Goal: Task Accomplishment & Management: Manage account settings

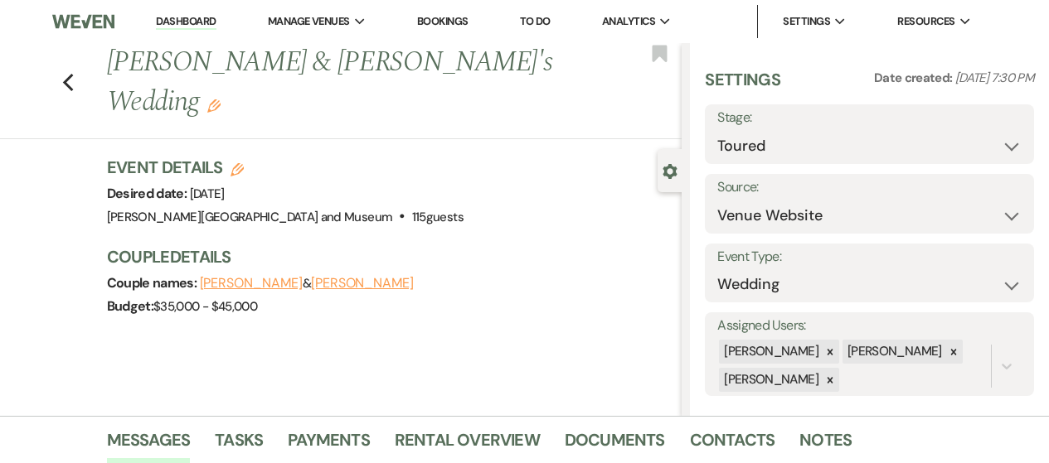
select select "5"
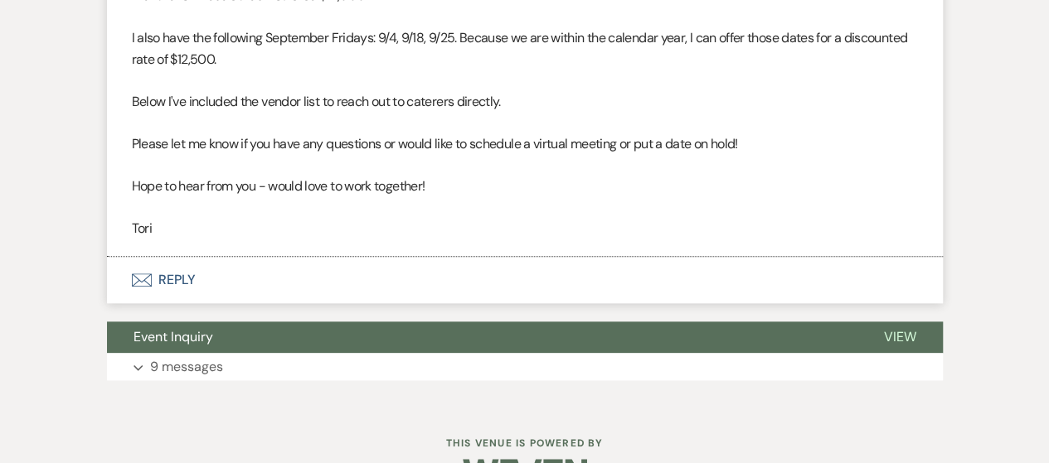
scroll to position [829, 0]
click at [180, 279] on button "Envelope Reply" at bounding box center [525, 279] width 836 height 46
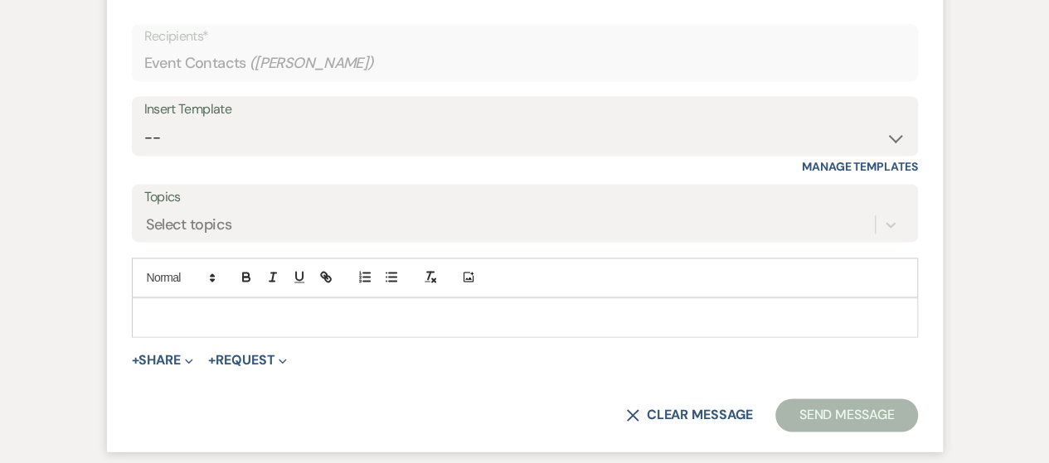
scroll to position [1098, 0]
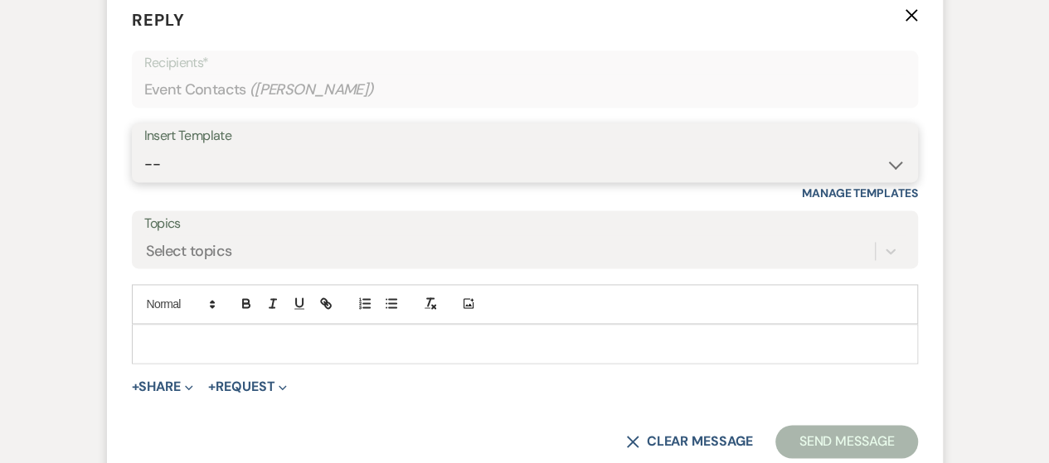
click at [300, 162] on select "-- Weven Planning Portal Introduction (Booked Events) Checking In Planning Foll…" at bounding box center [524, 164] width 761 height 32
click at [294, 173] on select "-- Weven Planning Portal Introduction (Booked Events) Checking In Planning Foll…" at bounding box center [524, 164] width 761 height 32
select select "819"
click at [144, 148] on select "-- Weven Planning Portal Introduction (Booked Events) Checking In Planning Foll…" at bounding box center [524, 164] width 761 height 32
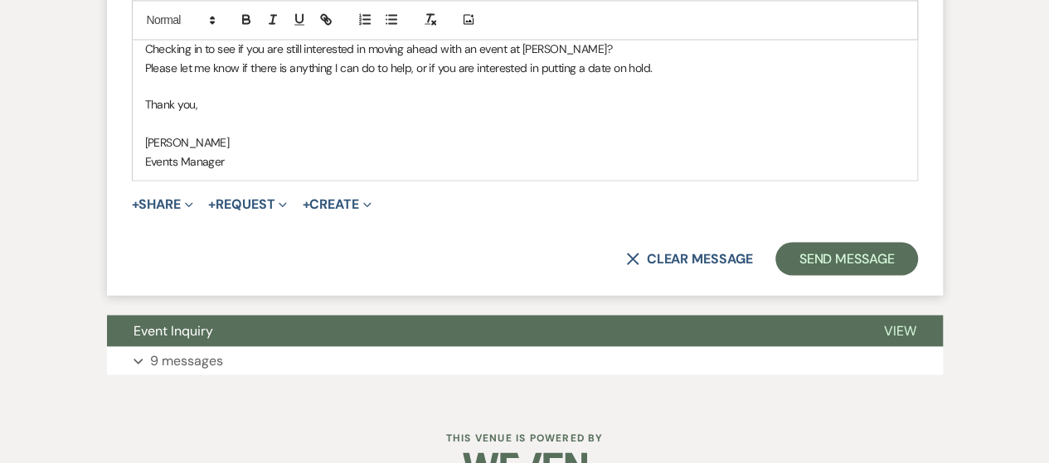
scroll to position [1429, 0]
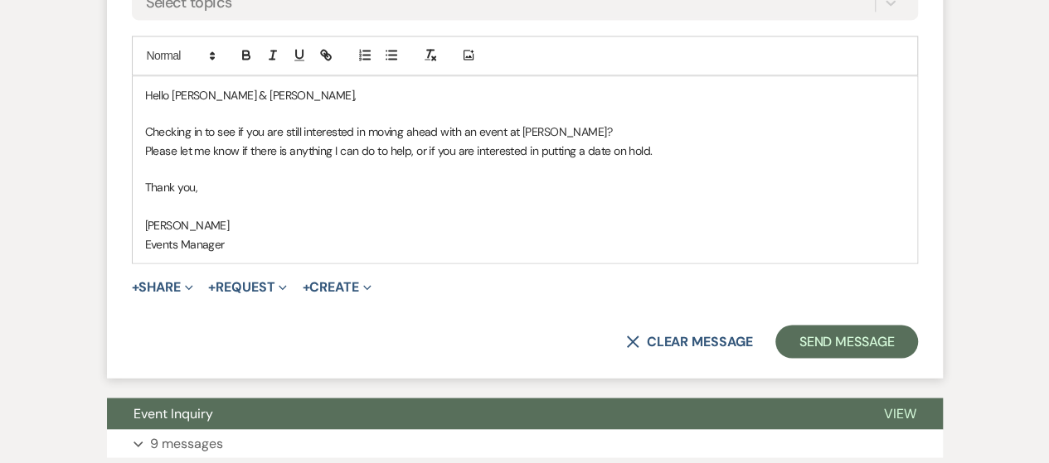
click at [853, 260] on div "Hello [PERSON_NAME] & [PERSON_NAME], Checking in to see if you are still intere…" at bounding box center [525, 169] width 784 height 187
click at [849, 329] on button "Send Message" at bounding box center [846, 341] width 142 height 33
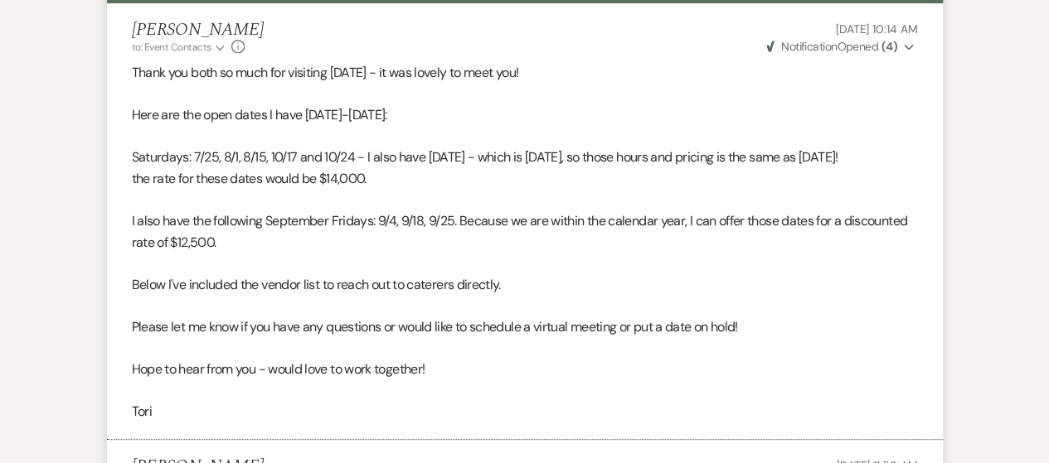
scroll to position [0, 0]
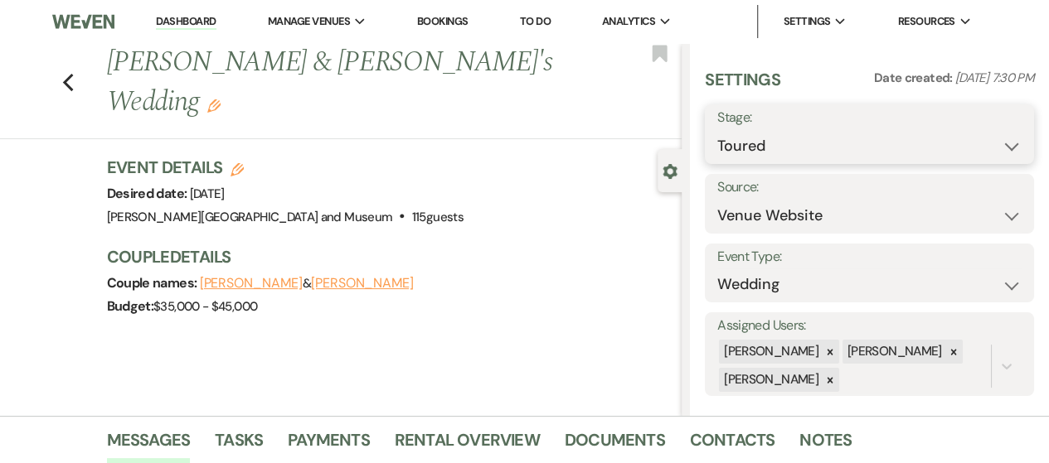
click at [743, 134] on select "Inquiry Follow Up Tour Requested Tour Confirmed Toured Proposal Sent Booked Lost" at bounding box center [869, 146] width 304 height 32
select select "8"
click at [717, 130] on select "Inquiry Follow Up Tour Requested Tour Confirmed Toured Proposal Sent Booked Lost" at bounding box center [869, 146] width 304 height 32
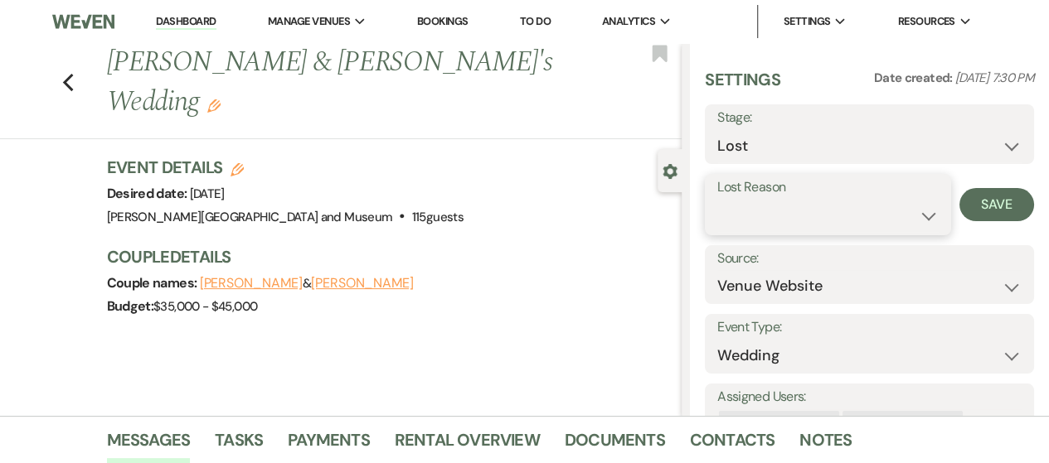
click at [768, 220] on select "Booked Elsewhere Budget Date Unavailable No Response Not a Good Match Capacity …" at bounding box center [827, 216] width 221 height 32
select select "5"
click at [717, 200] on select "Booked Elsewhere Budget Date Unavailable No Response Not a Good Match Capacity …" at bounding box center [827, 216] width 221 height 32
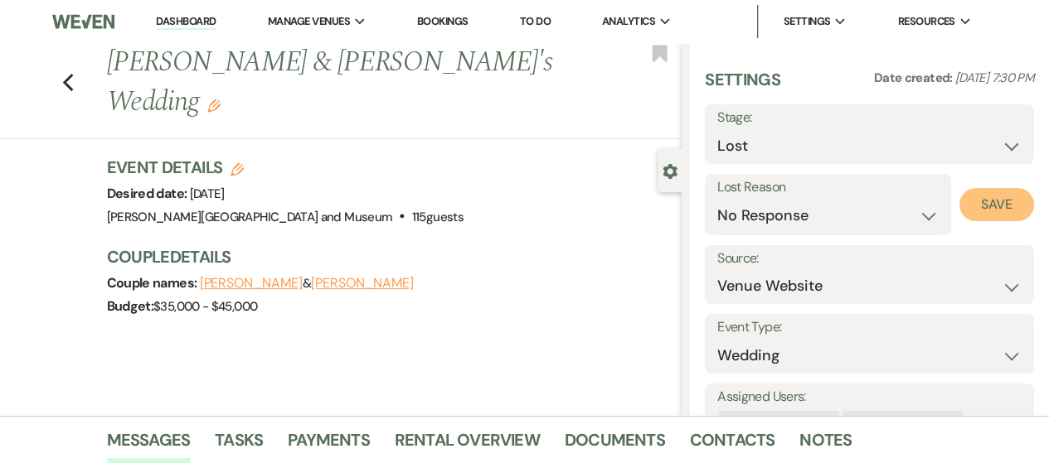
click at [975, 198] on button "Save" at bounding box center [996, 204] width 75 height 33
click at [214, 21] on link "Dashboard" at bounding box center [186, 22] width 60 height 16
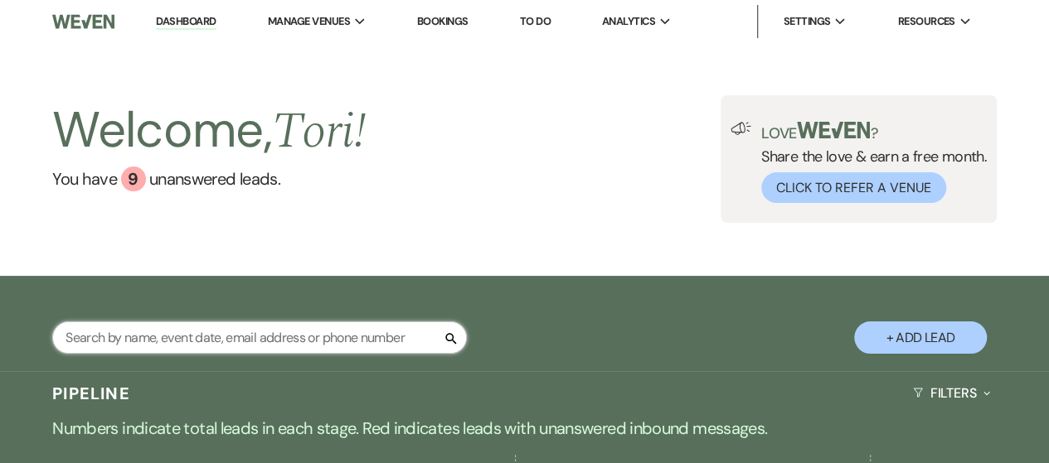
click at [206, 344] on input "text" at bounding box center [259, 338] width 415 height 32
type input "ed"
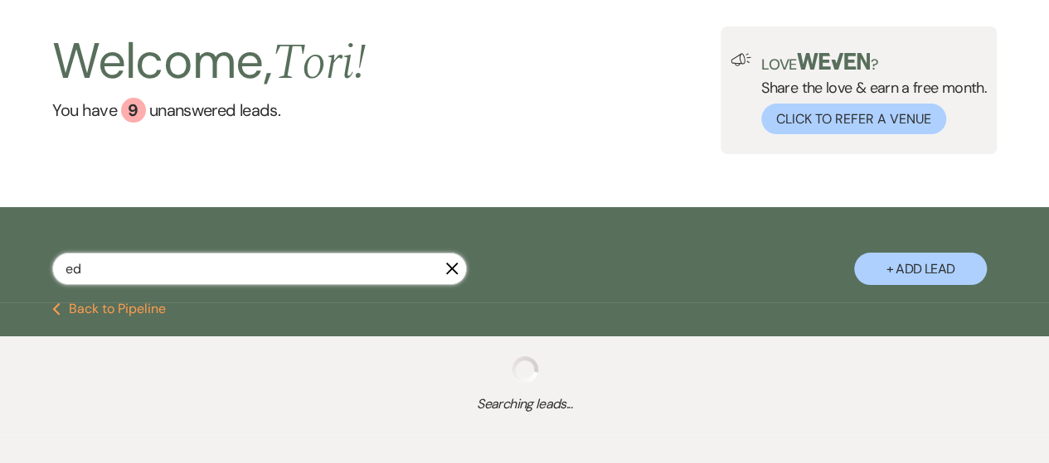
scroll to position [146, 0]
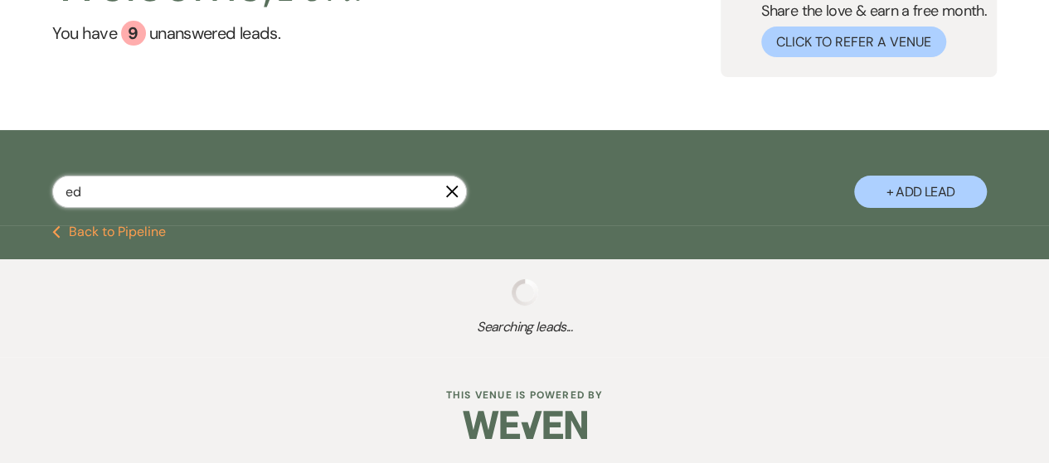
select select "8"
select select "10"
select select "8"
select select "5"
select select "8"
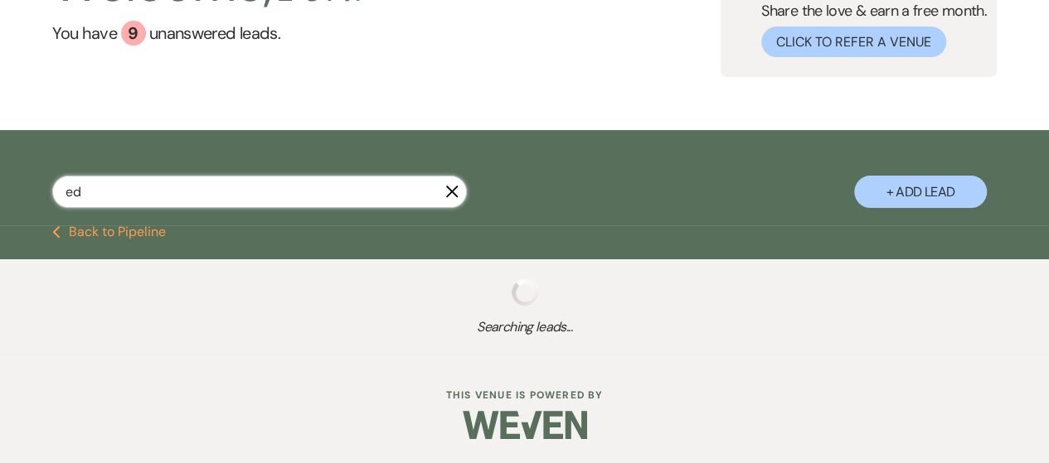
select select "5"
select select "8"
select select "4"
select select "8"
select select "4"
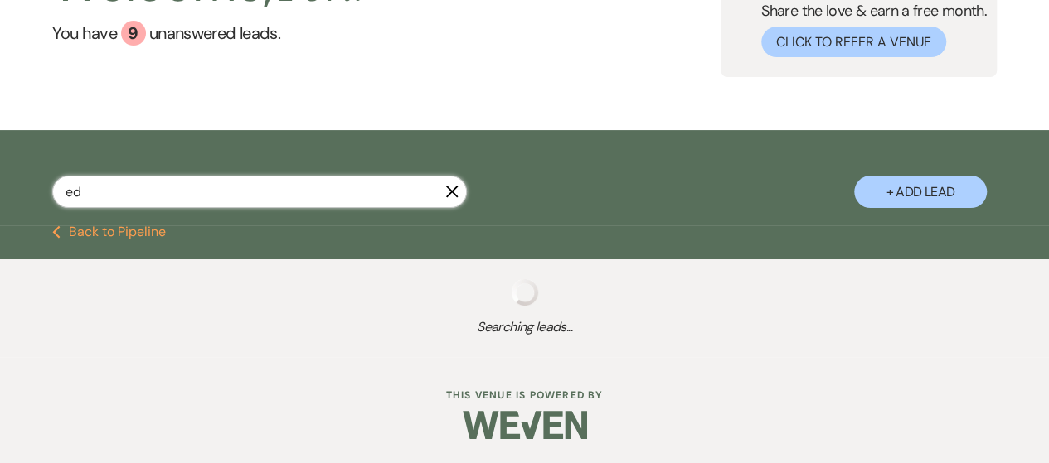
select select "8"
select select "4"
select select "8"
select select "5"
select select "8"
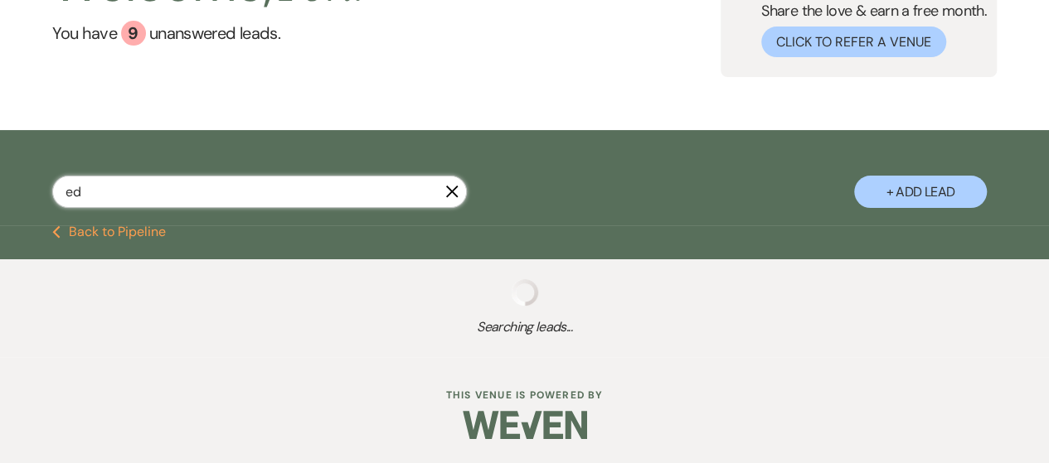
select select "4"
select select "8"
select select "4"
select select "8"
select select "5"
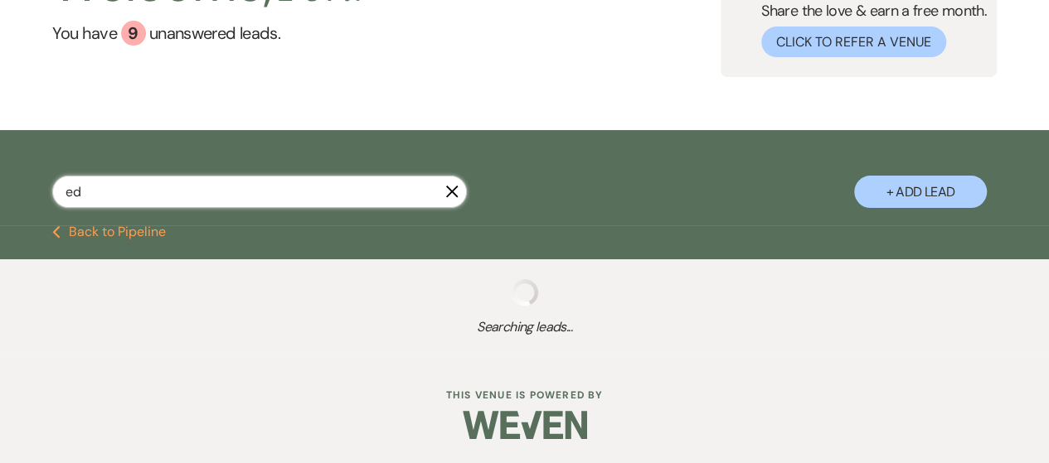
select select "8"
select select "4"
select select "8"
select select "5"
select select "8"
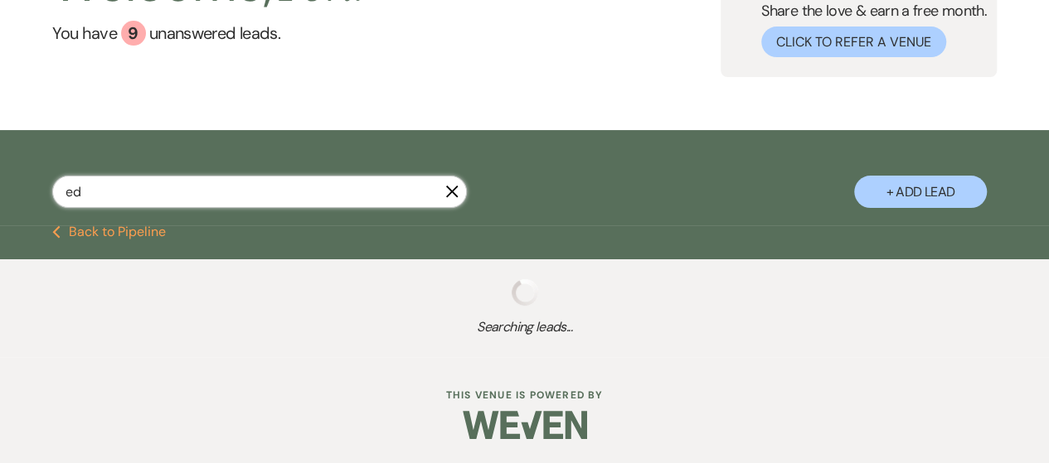
select select "5"
select select "9"
select select "8"
select select "10"
select select "8"
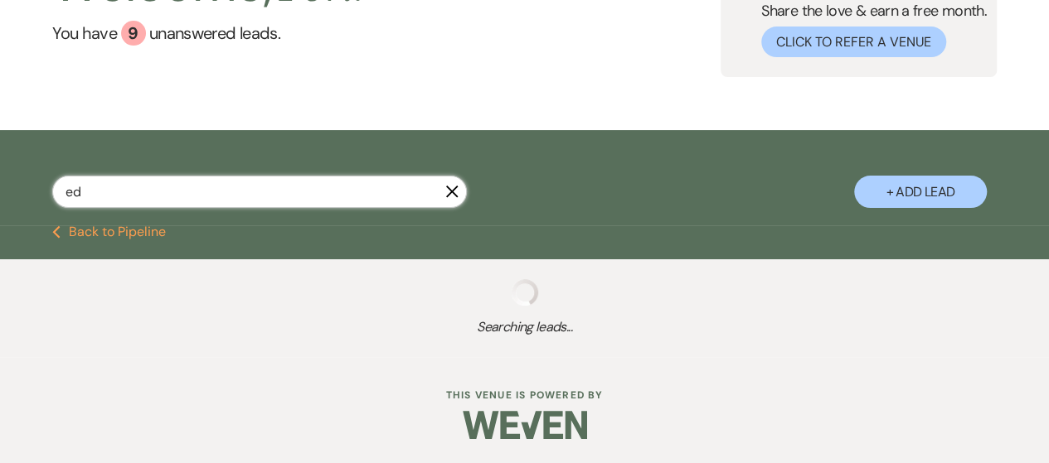
select select "5"
select select "8"
select select "4"
select select "8"
select select "10"
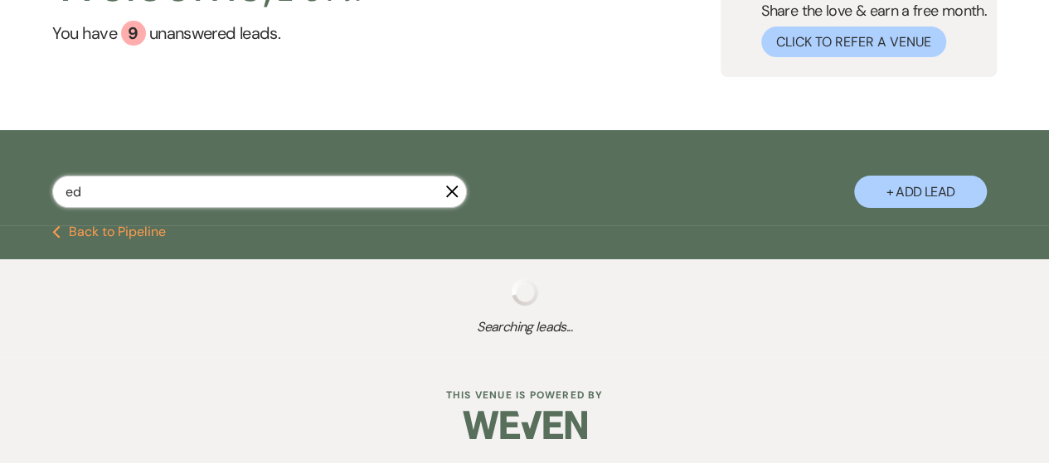
select select "8"
select select "5"
select select "8"
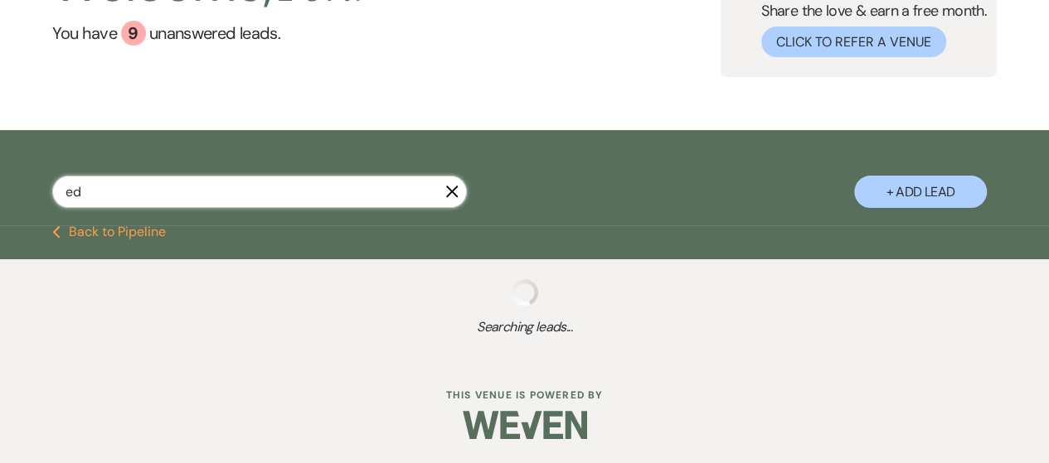
select select "8"
select select "5"
select select "8"
select select "5"
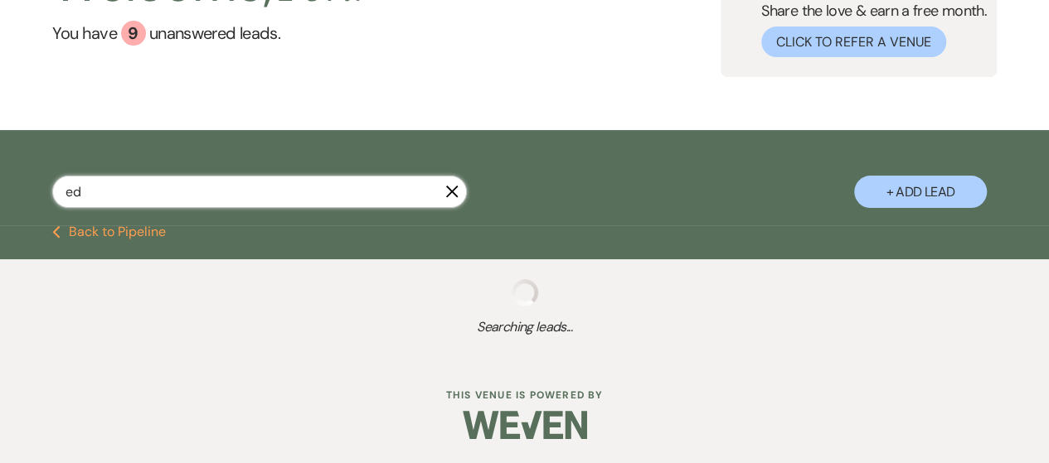
select select "8"
select select "5"
select select "8"
select select "7"
select select "8"
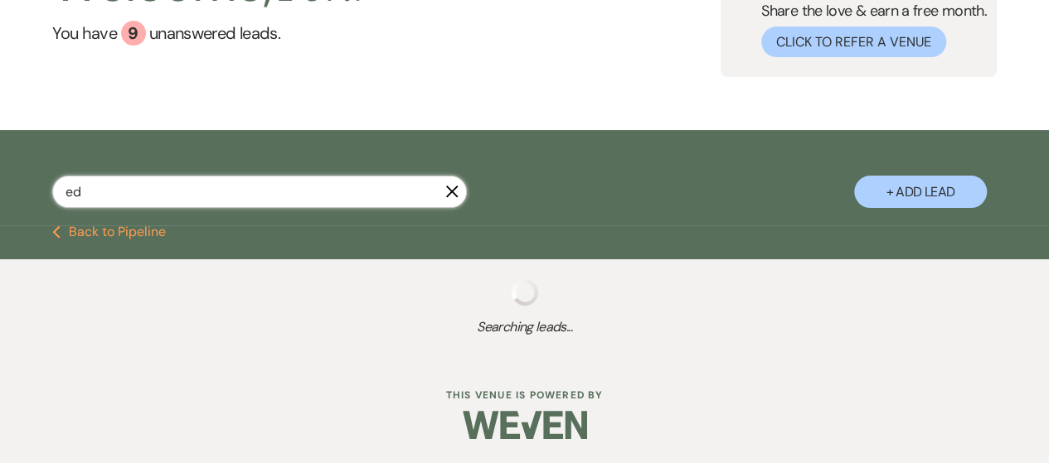
select select "10"
select select "8"
select select "5"
select select "8"
select select "7"
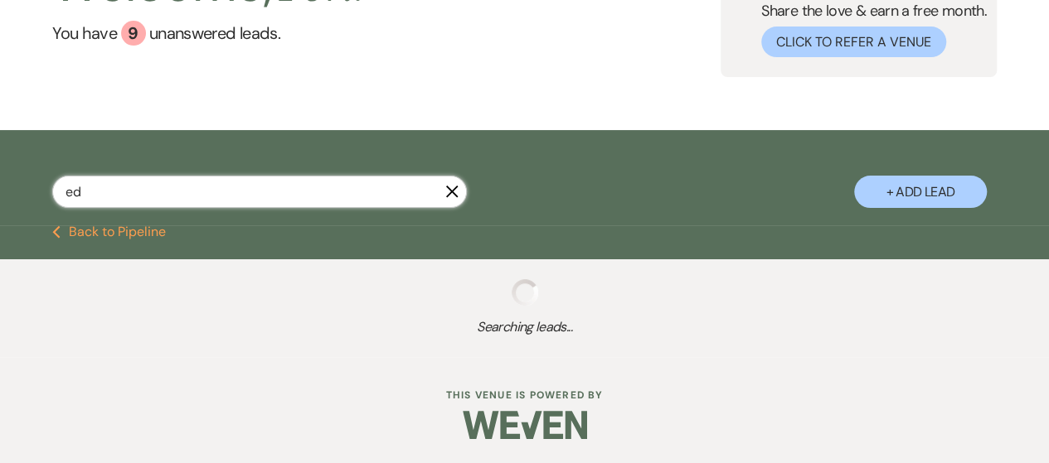
select select "8"
select select "10"
select select "8"
select select "10"
select select "8"
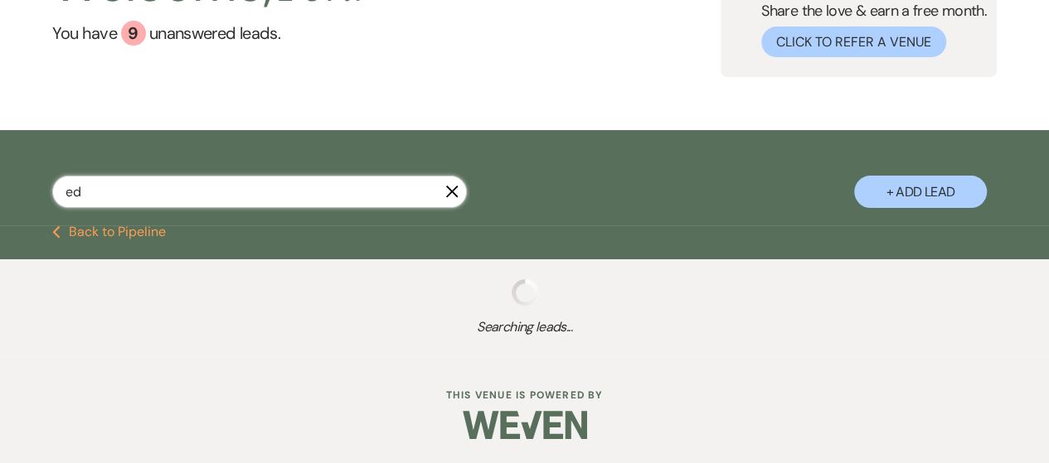
select select "5"
select select "8"
select select "5"
select select "8"
select select "4"
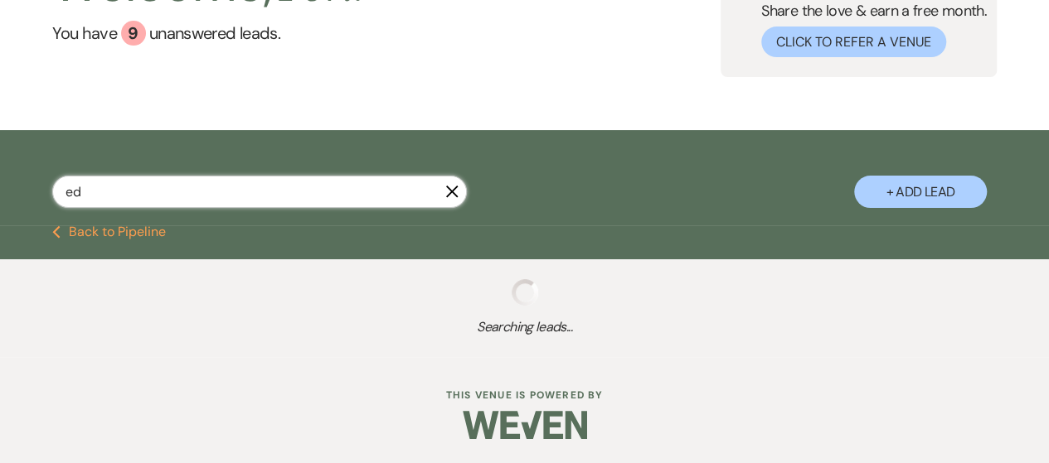
select select "8"
select select "5"
select select "8"
select select "6"
select select "8"
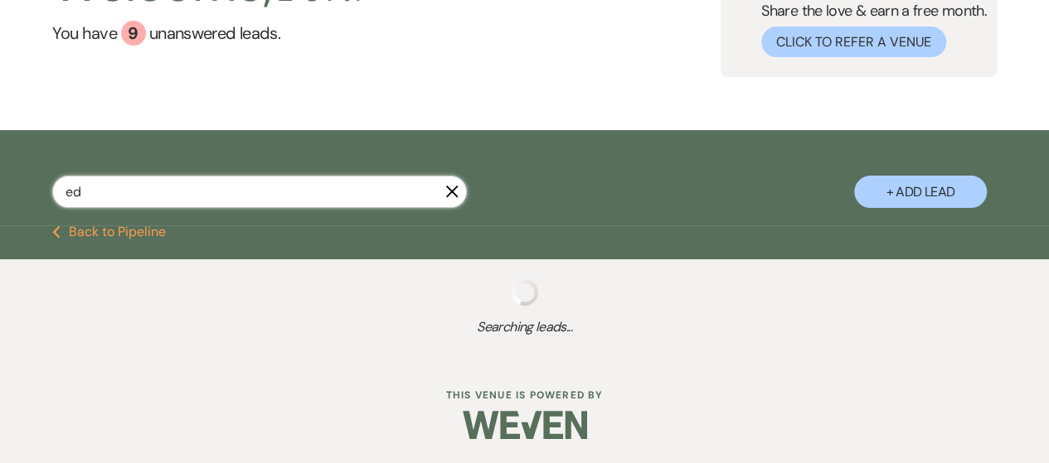
select select "5"
select select "8"
select select "10"
select select "8"
select select "5"
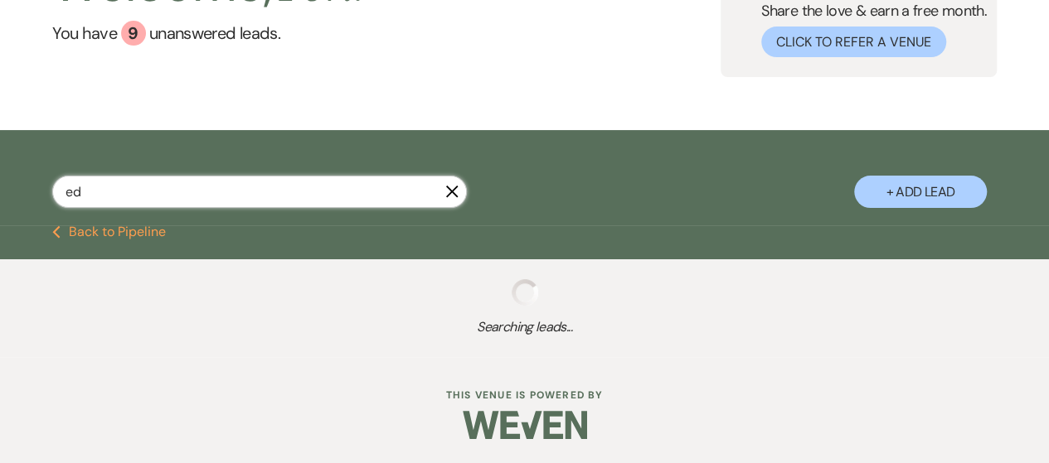
select select "8"
select select "7"
select select "8"
select select "10"
select select "8"
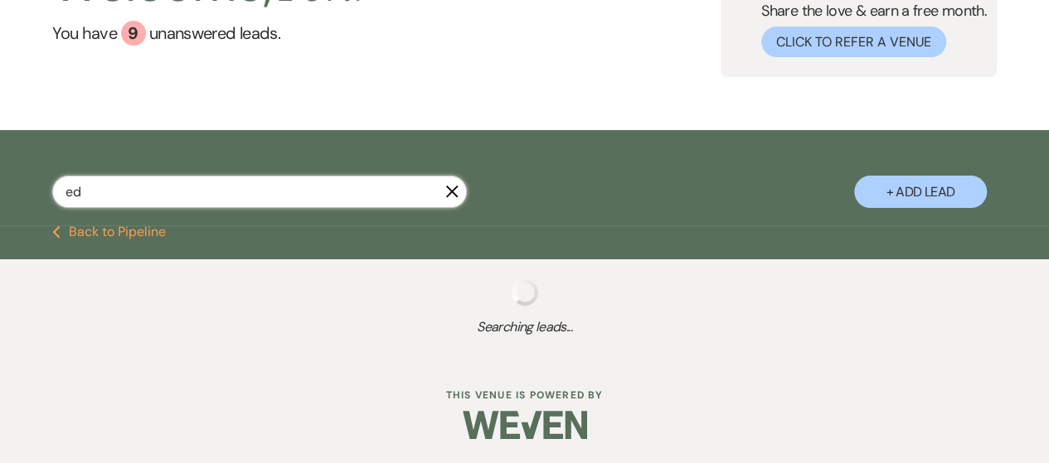
select select "10"
select select "8"
select select "5"
select select "8"
select select "5"
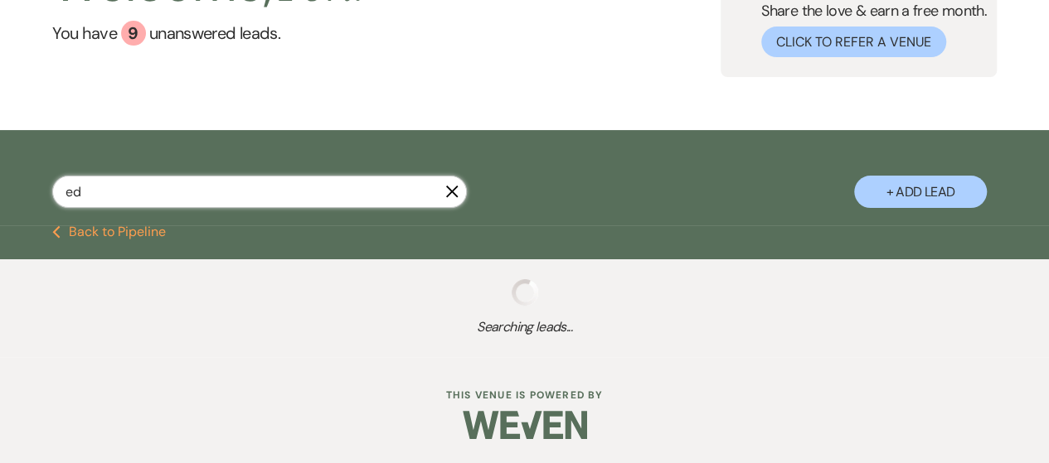
select select "8"
select select "5"
select select "8"
select select "5"
select select "8"
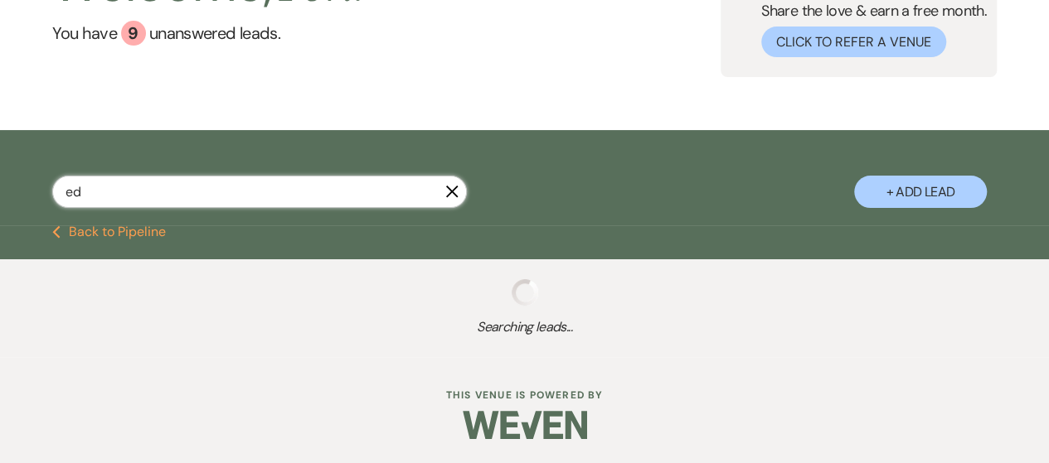
select select "10"
select select "8"
select select "10"
select select "8"
select select "1"
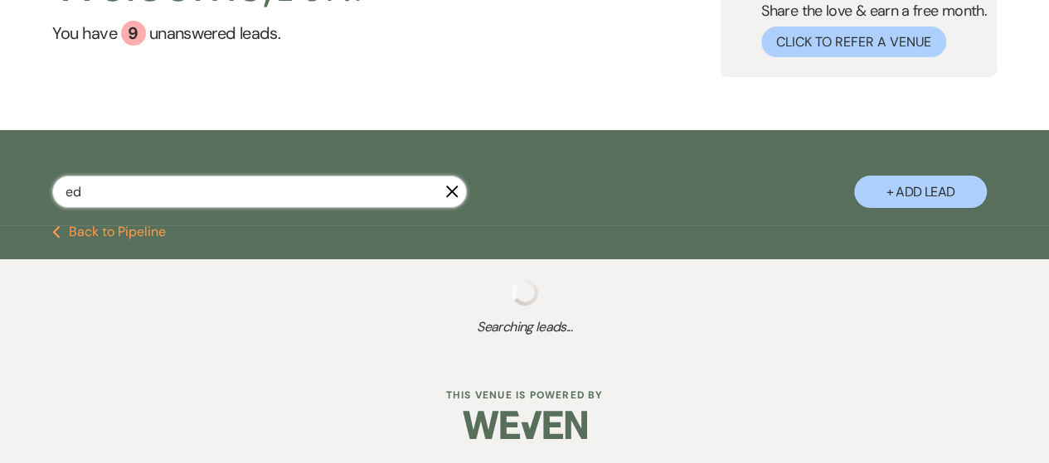
select select "8"
select select "5"
select select "8"
select select "5"
select select "8"
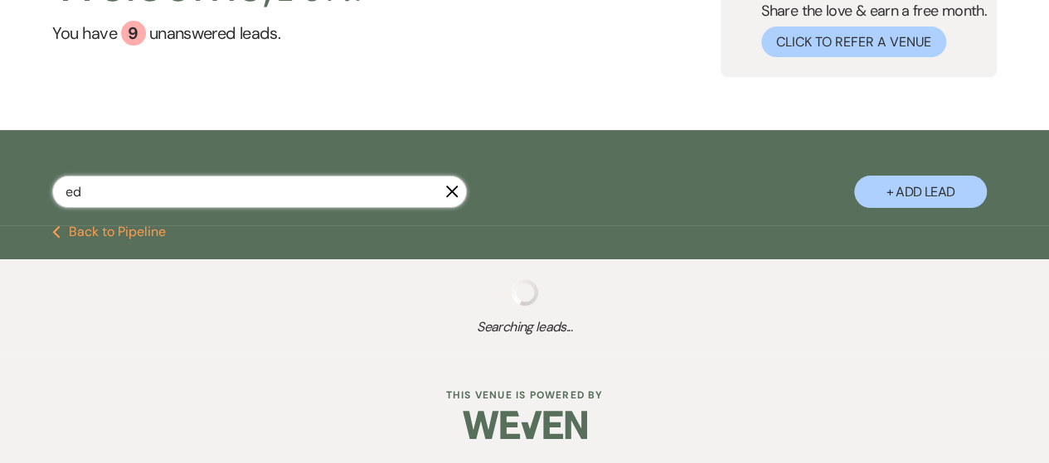
select select "5"
select select "8"
select select "1"
select select "8"
select select "5"
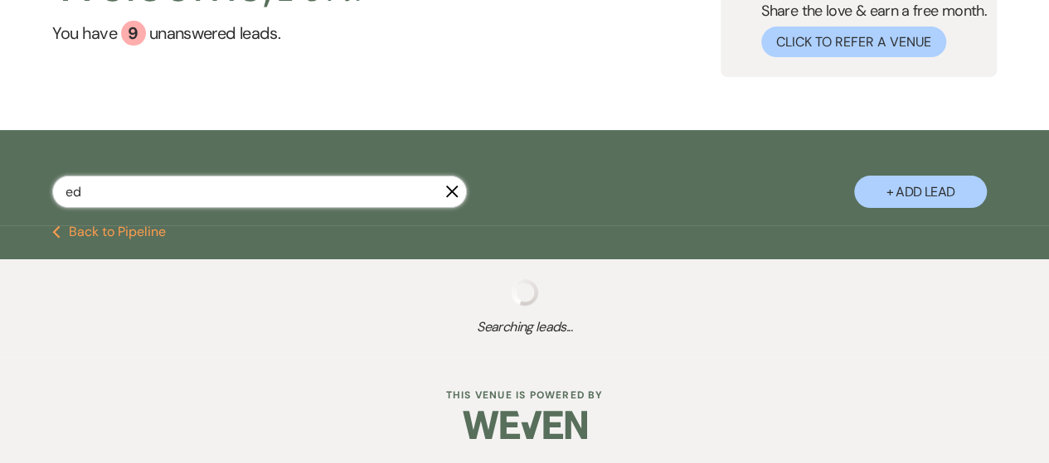
select select "8"
select select "1"
select select "8"
select select "5"
select select "8"
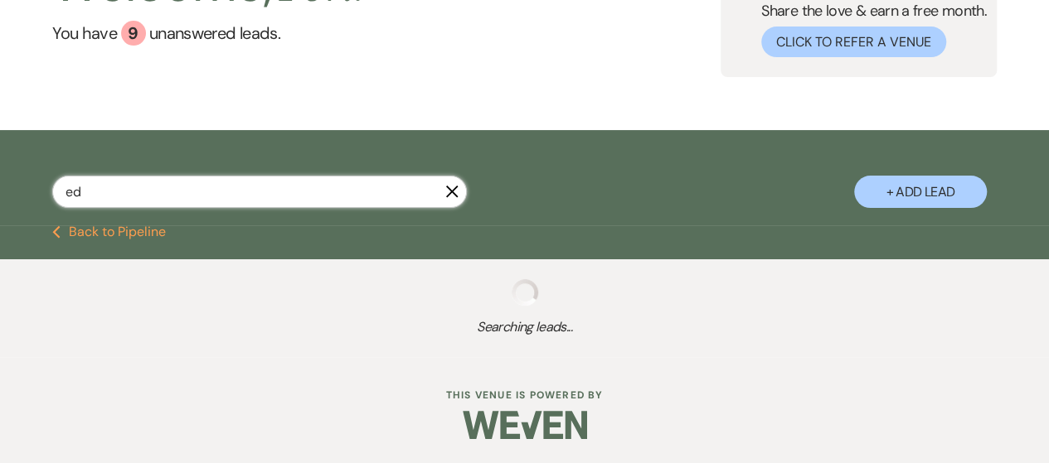
select select "5"
select select "8"
select select "10"
select select "8"
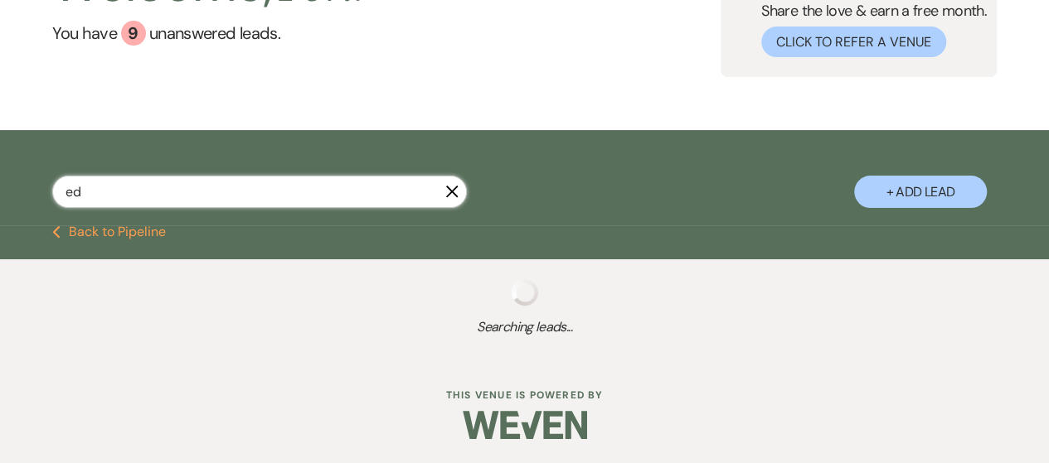
select select "8"
select select "10"
select select "8"
select select "5"
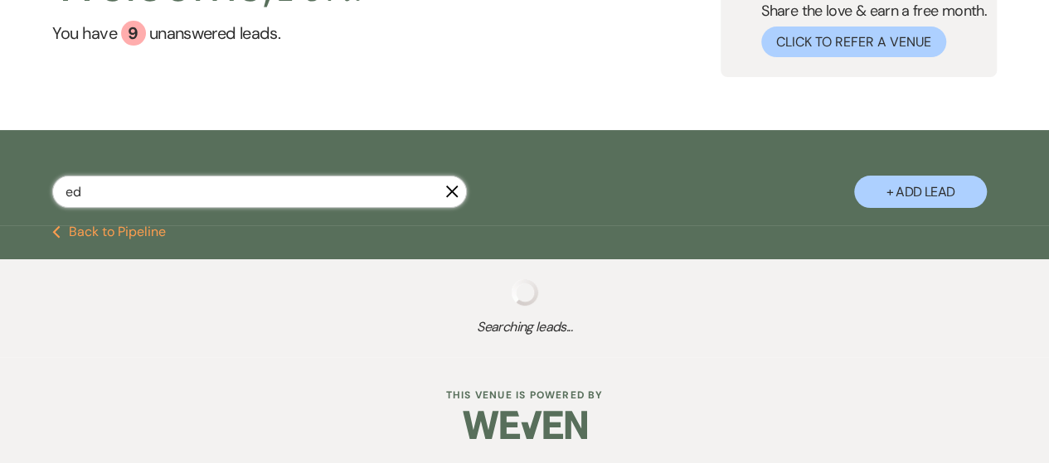
select select "8"
select select "5"
select select "8"
select select "5"
select select "8"
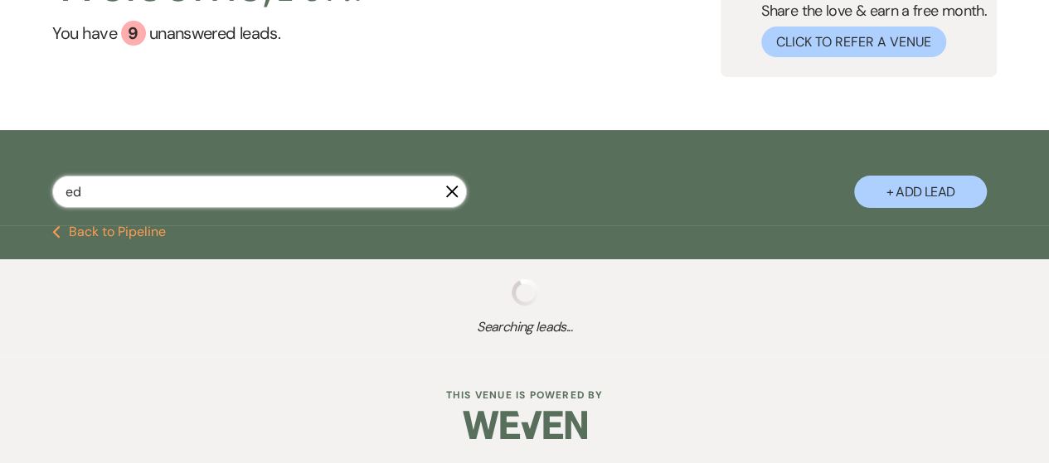
select select "10"
select select "8"
select select "5"
select select "8"
select select "7"
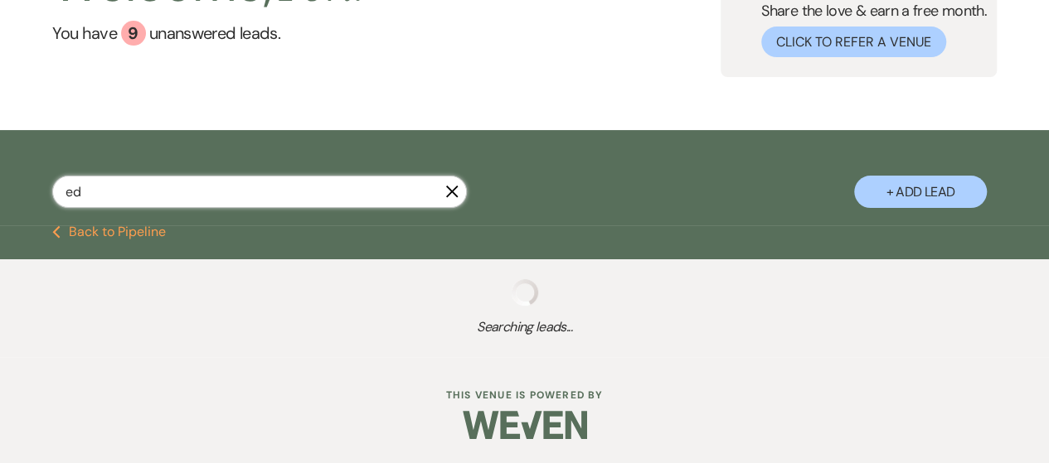
select select "8"
select select "5"
select select "8"
select select "5"
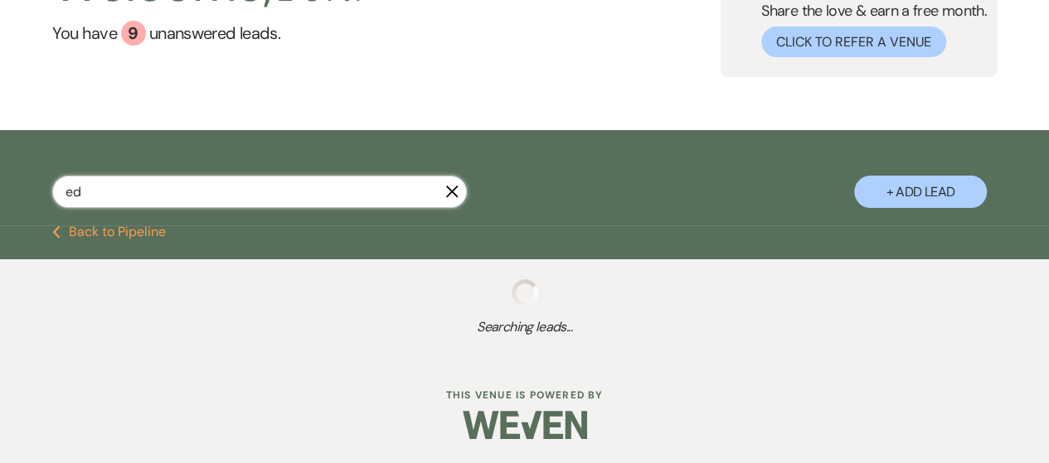
select select "8"
select select "5"
select select "8"
select select "5"
select select "8"
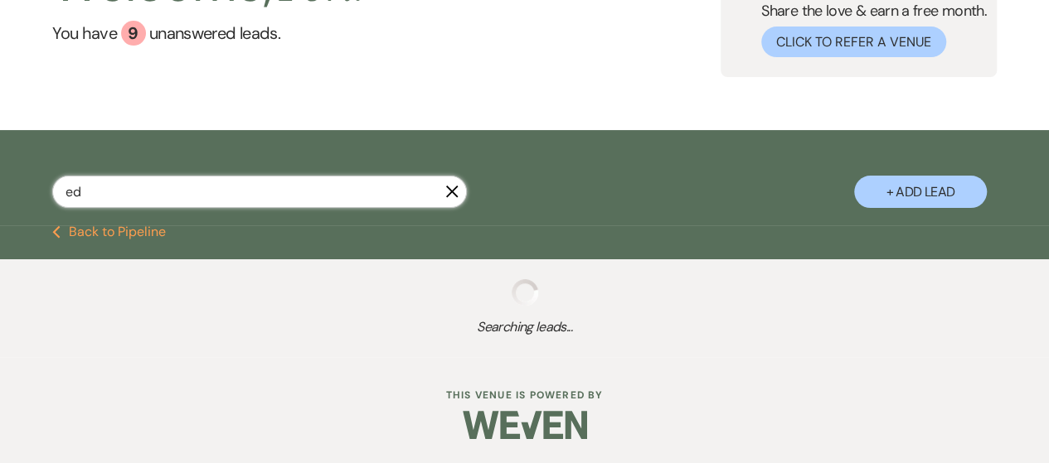
select select "9"
select select "8"
select select "10"
select select "8"
select select "5"
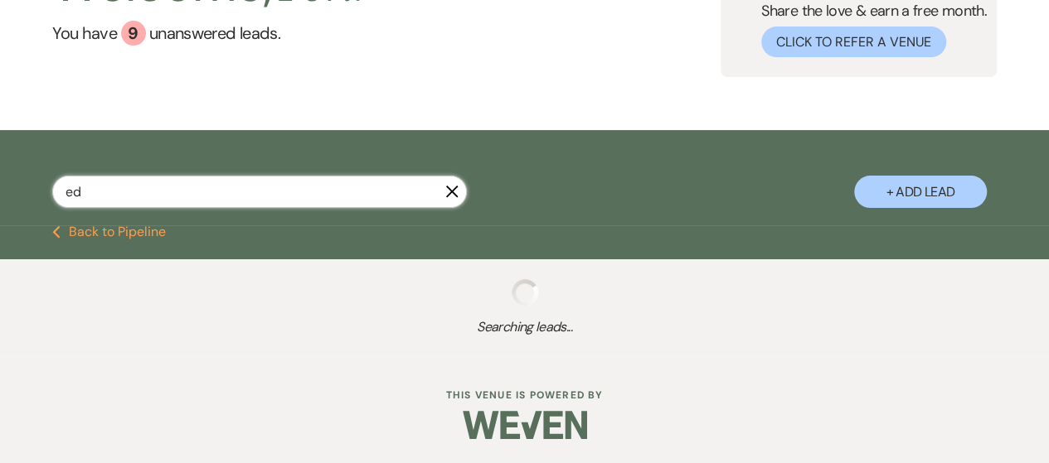
select select "8"
select select "5"
select select "8"
select select "6"
select select "8"
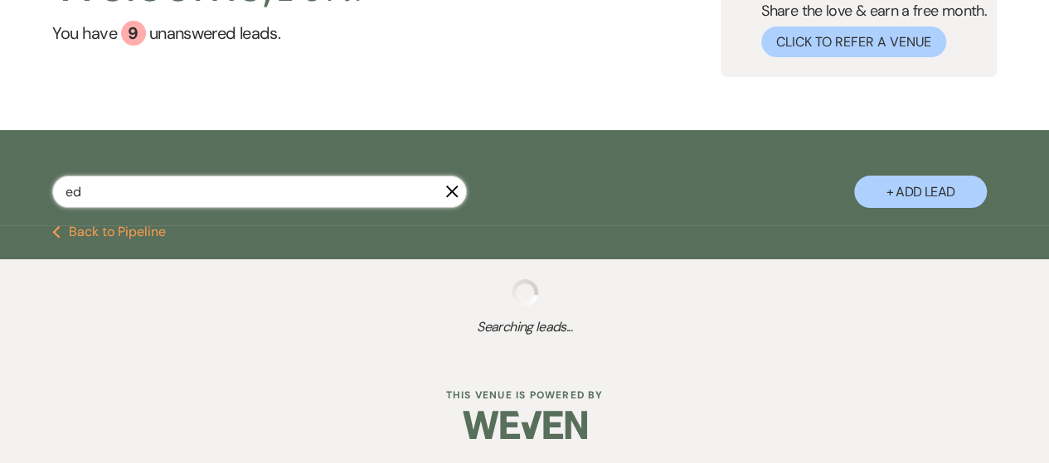
select select "5"
select select "8"
select select "5"
select select "8"
select select "5"
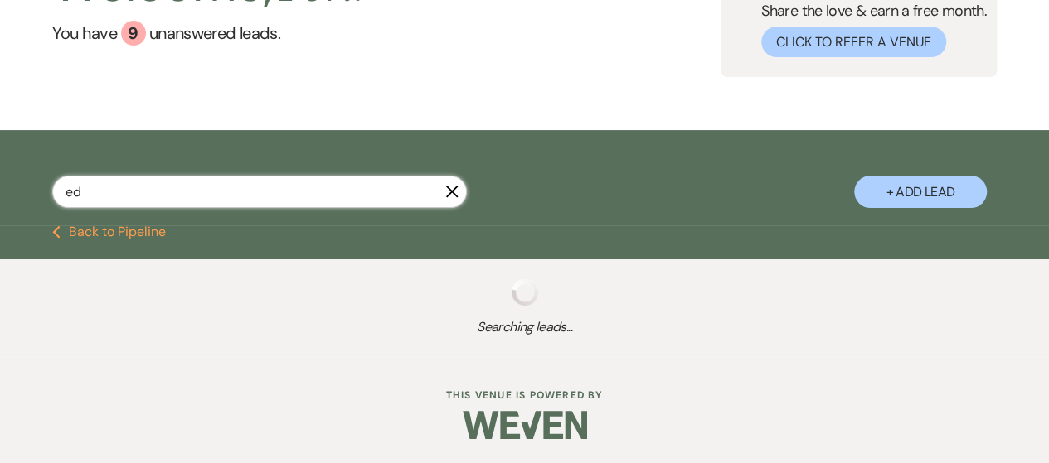
select select "8"
select select "10"
select select "8"
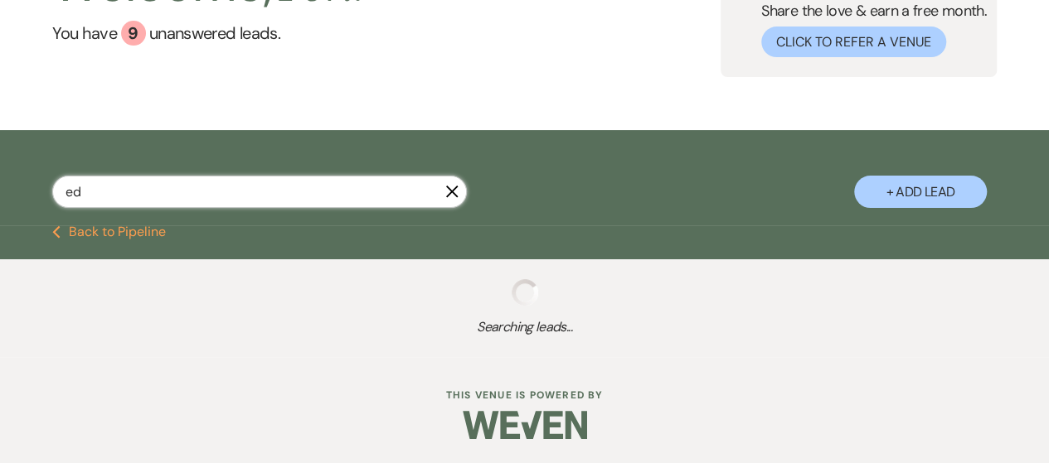
select select "5"
select select "8"
select select "5"
select select "8"
select select "5"
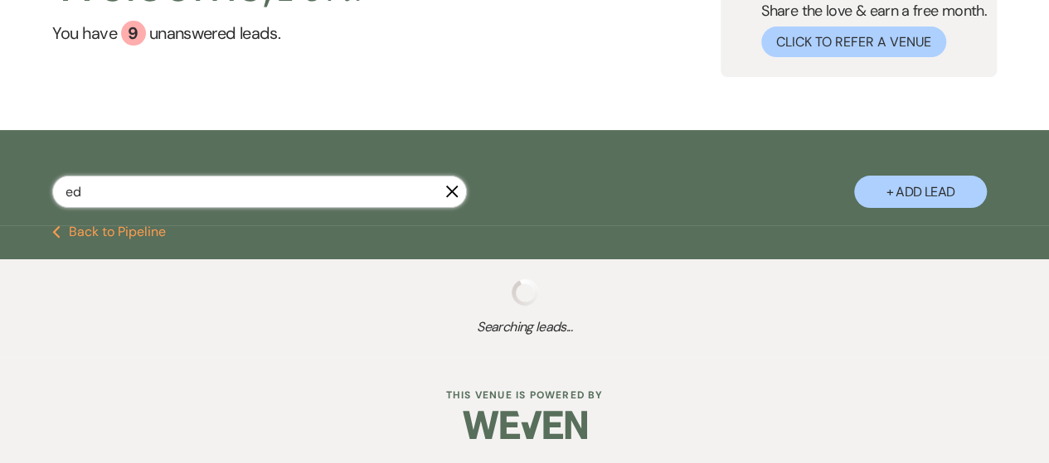
select select "8"
select select "7"
select select "8"
select select "11"
select select "8"
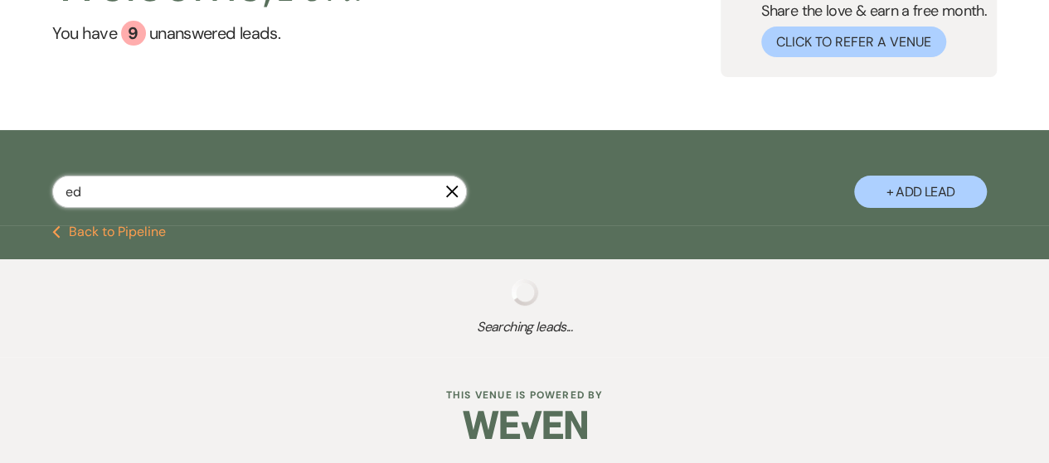
select select "5"
select select "8"
select select "5"
select select "8"
select select "5"
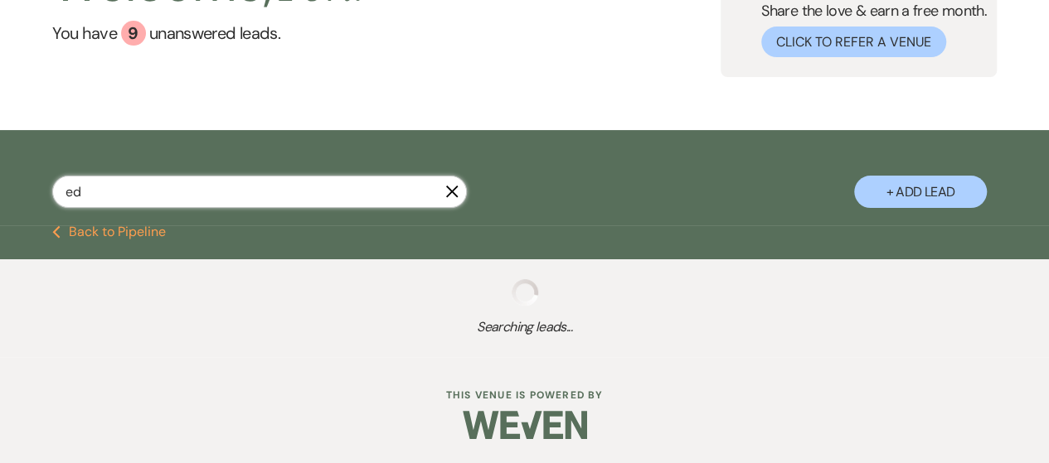
select select "8"
select select "5"
select select "8"
select select "4"
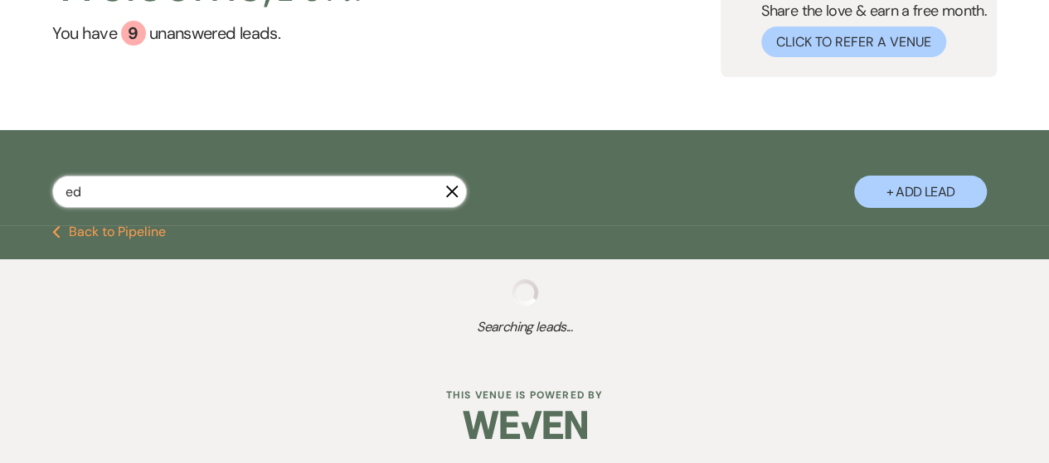
select select "8"
select select "10"
select select "8"
select select "4"
select select "8"
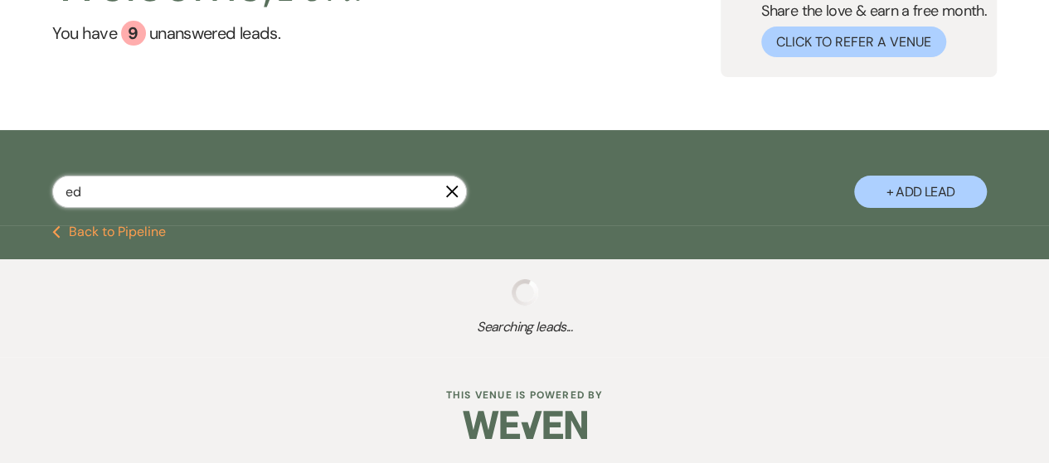
select select "4"
select select "8"
select select "5"
select select "8"
select select "1"
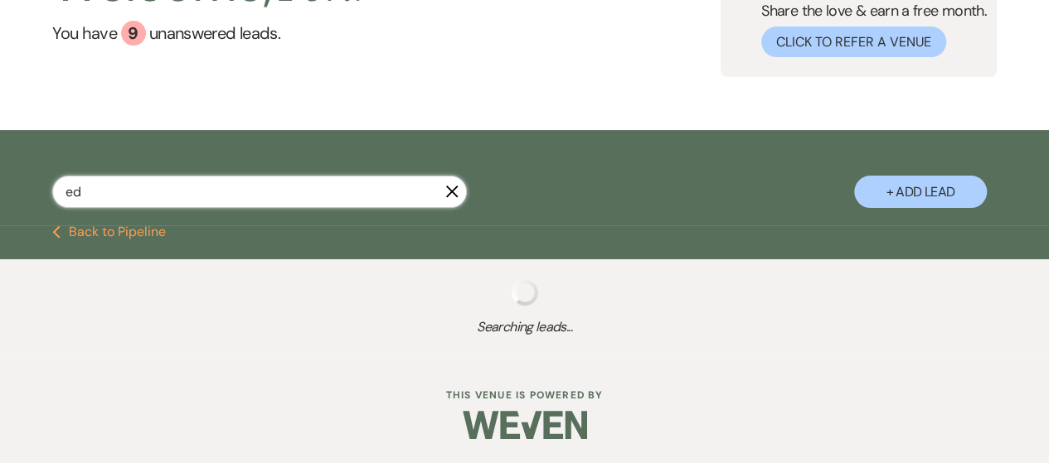
select select "8"
select select "10"
select select "8"
select select "6"
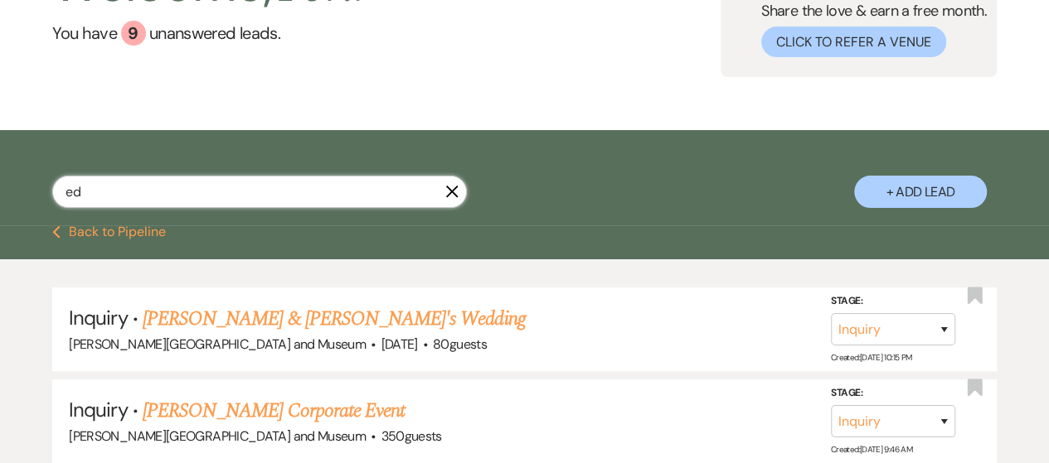
drag, startPoint x: 148, startPoint y: 199, endPoint x: 25, endPoint y: 197, distance: 122.7
click at [25, 197] on div "ed X + Add Lead" at bounding box center [524, 180] width 1049 height 84
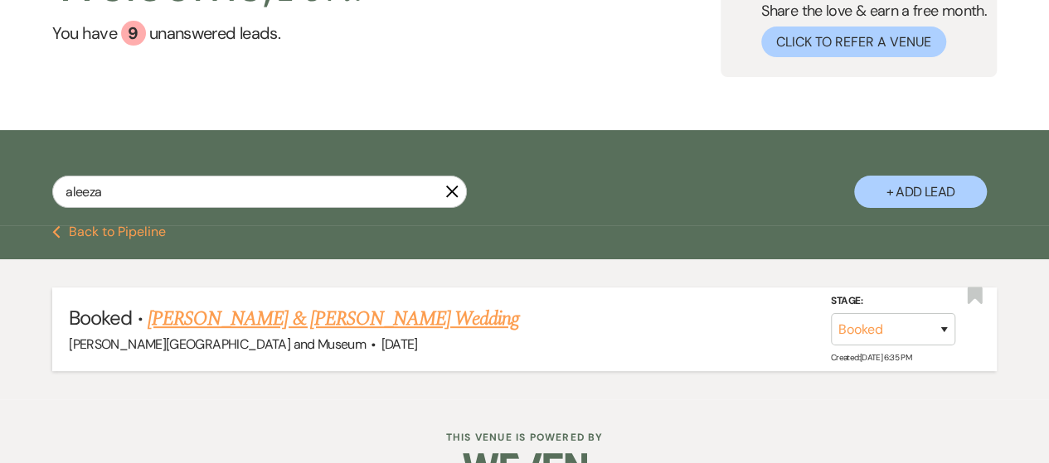
click at [319, 314] on link "[PERSON_NAME] & [PERSON_NAME] Wedding" at bounding box center [333, 319] width 371 height 30
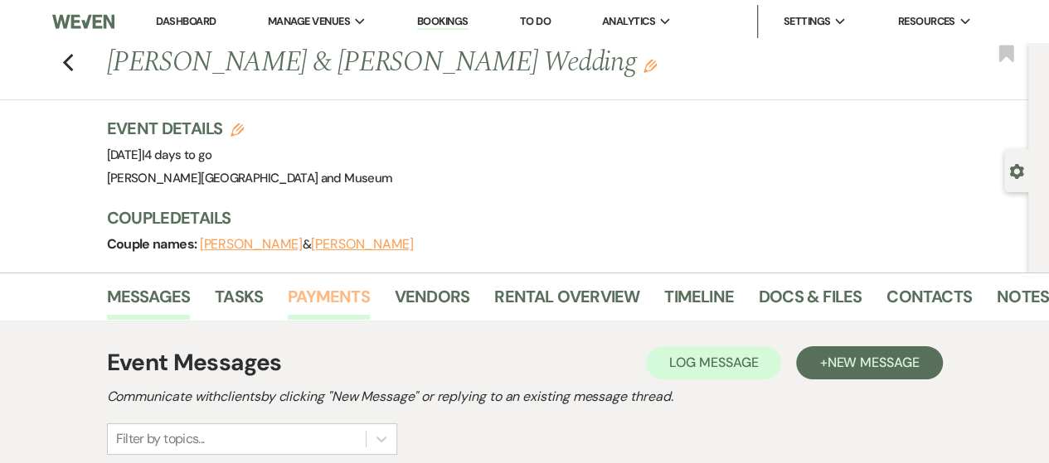
scroll to position [249, 0]
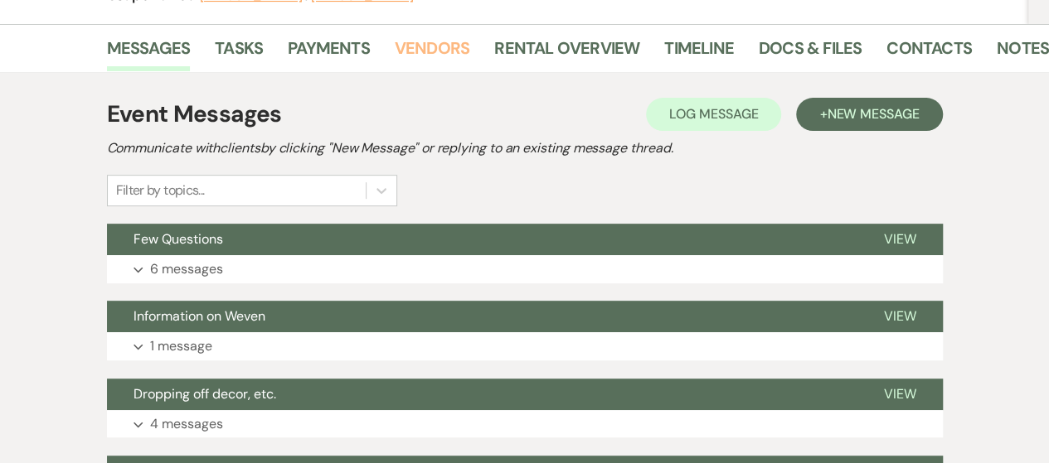
click at [410, 46] on link "Vendors" at bounding box center [432, 53] width 75 height 36
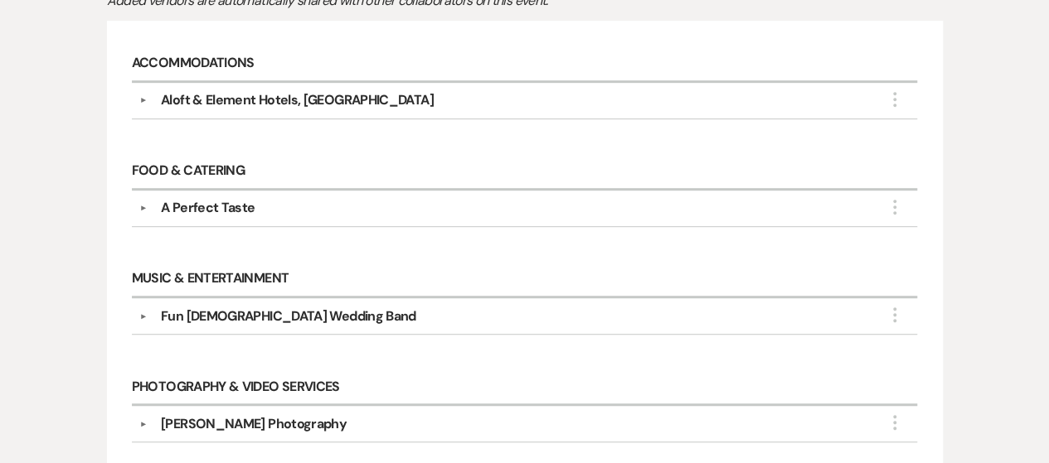
scroll to position [497, 0]
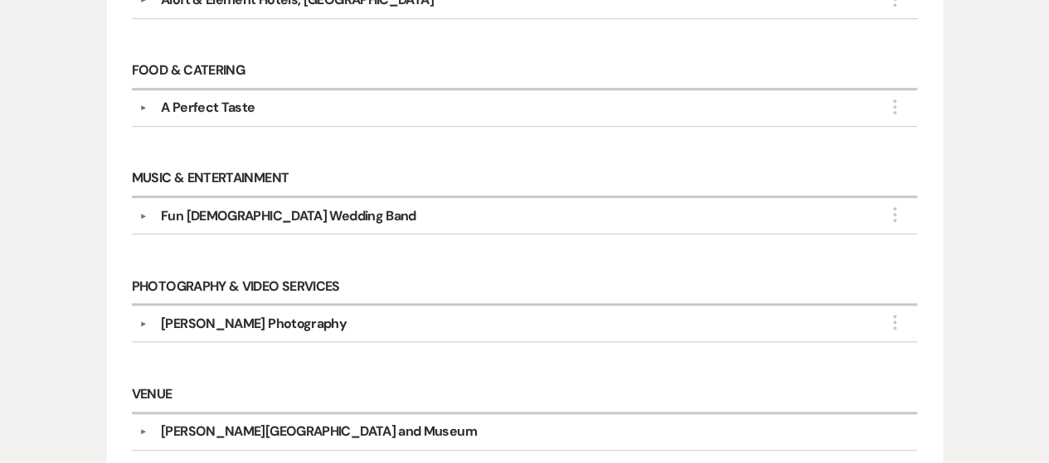
click at [222, 215] on div "Fun [DEMOGRAPHIC_DATA] Wedding Band" at bounding box center [288, 216] width 255 height 20
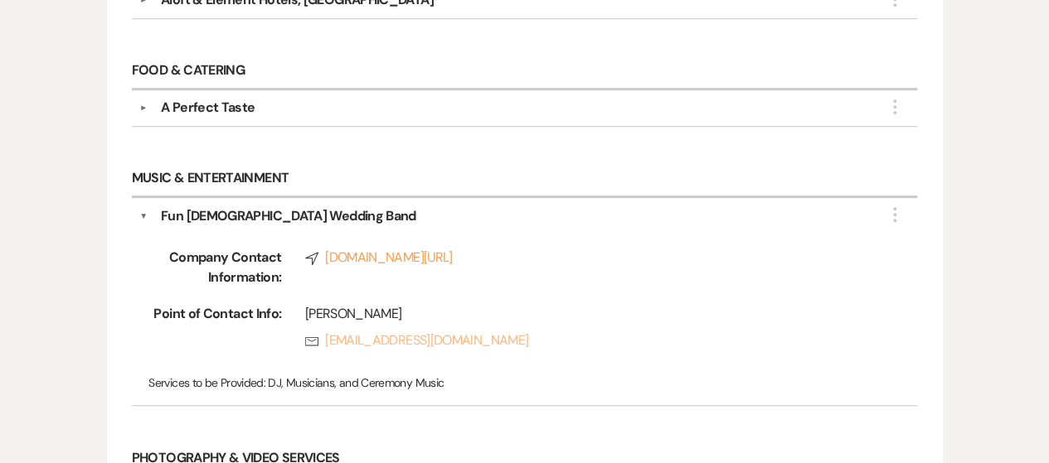
click at [332, 341] on link "Rsvp [EMAIL_ADDRESS][DOMAIN_NAME]" at bounding box center [587, 341] width 565 height 20
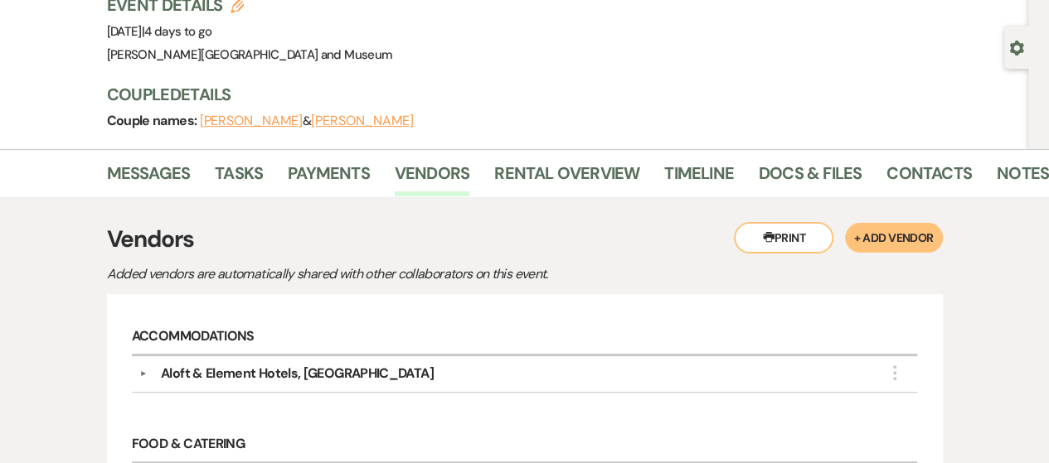
scroll to position [83, 0]
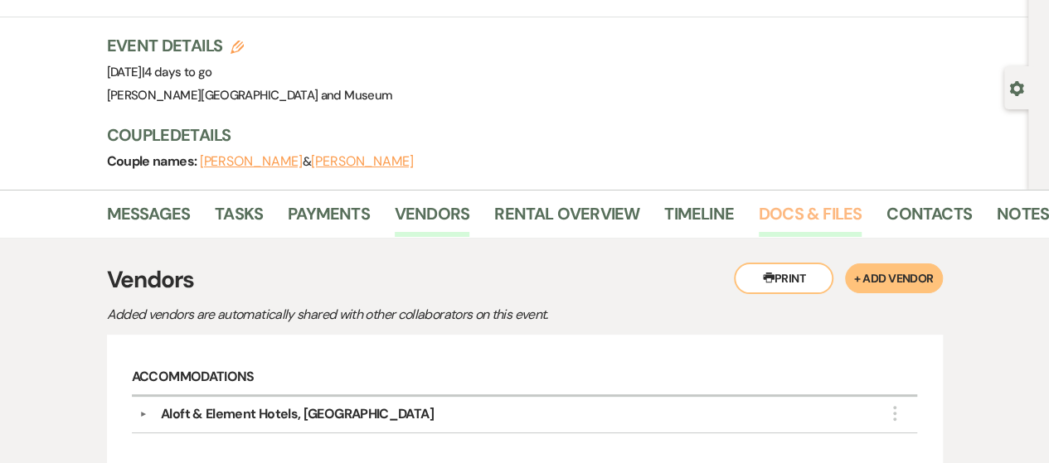
click at [795, 221] on link "Docs & Files" at bounding box center [810, 219] width 103 height 36
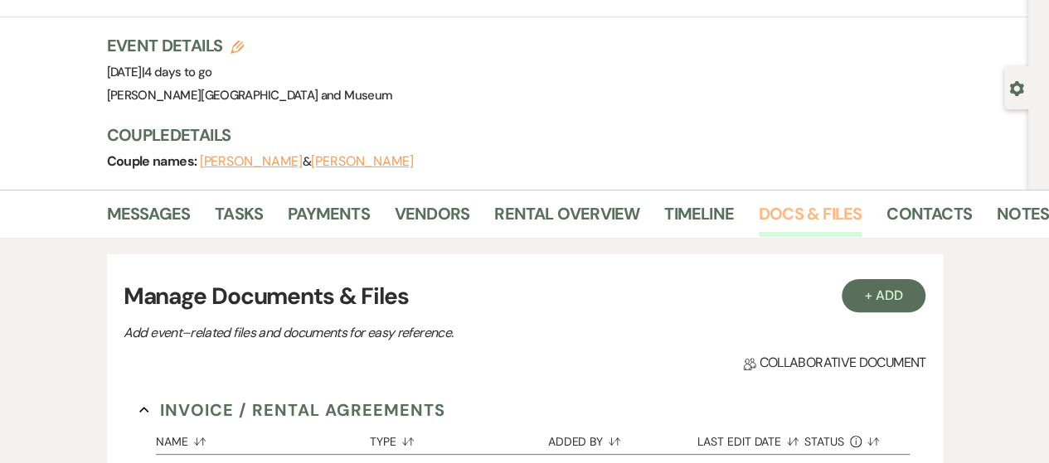
scroll to position [332, 0]
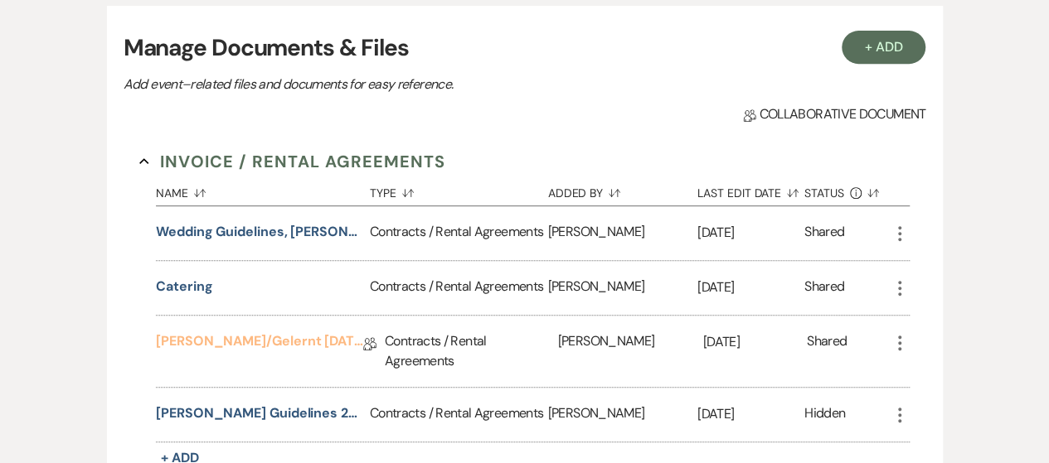
click at [229, 332] on link "[PERSON_NAME]/Gelernt [DATE] Agreement" at bounding box center [259, 345] width 207 height 26
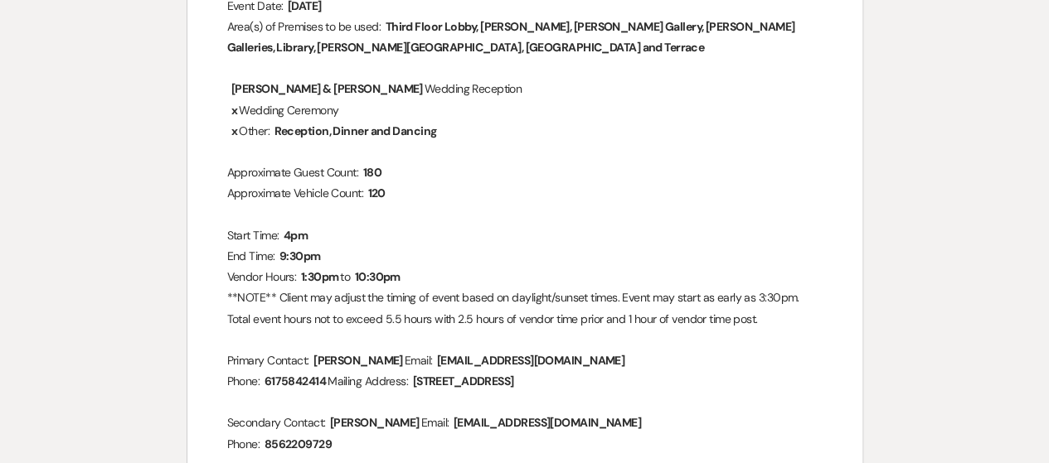
scroll to position [249, 0]
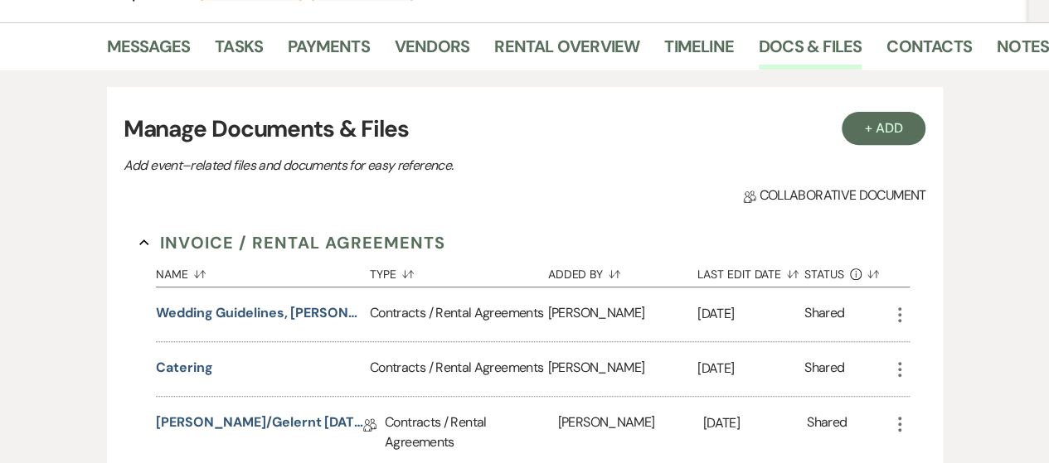
scroll to position [249, 0]
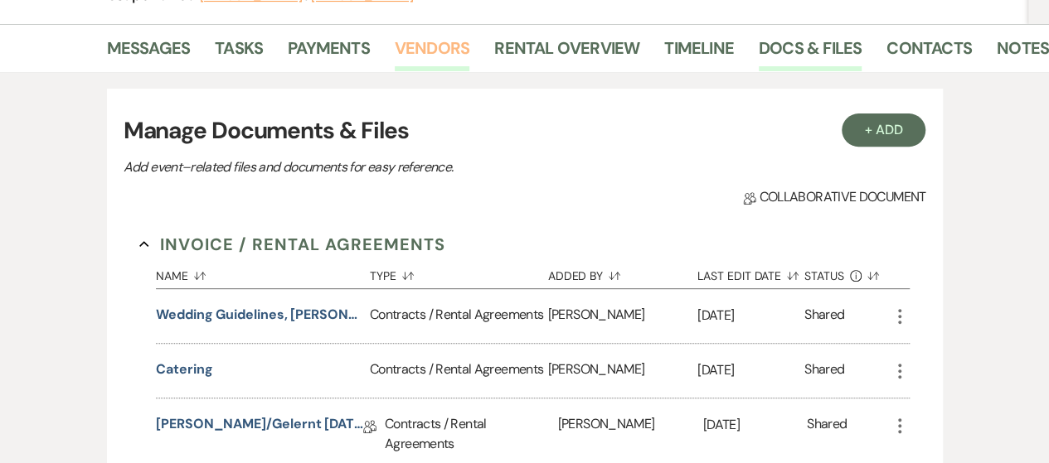
click at [420, 37] on link "Vendors" at bounding box center [432, 53] width 75 height 36
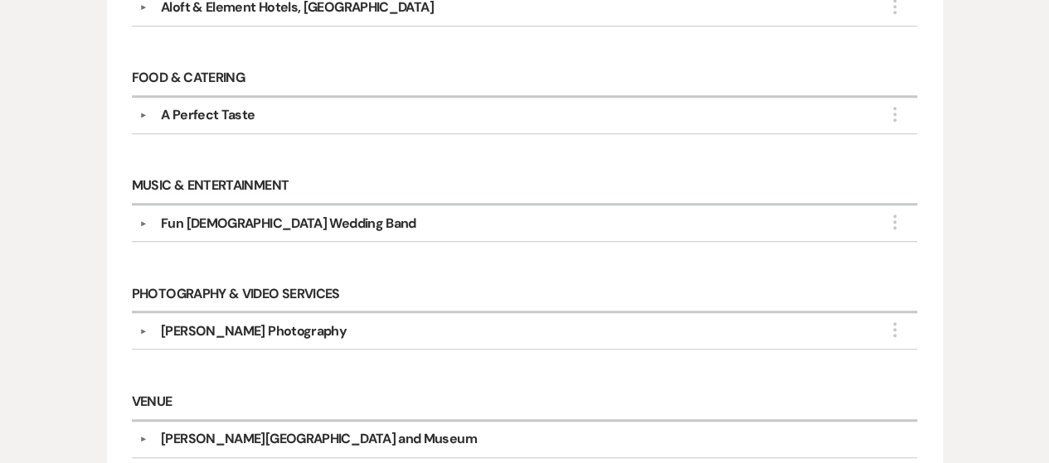
scroll to position [580, 0]
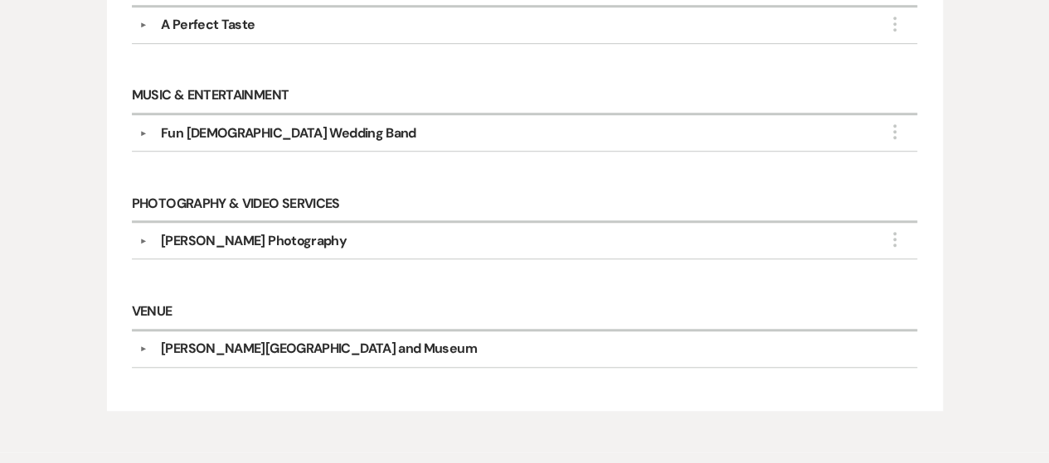
click at [148, 132] on button "▼" at bounding box center [143, 133] width 20 height 8
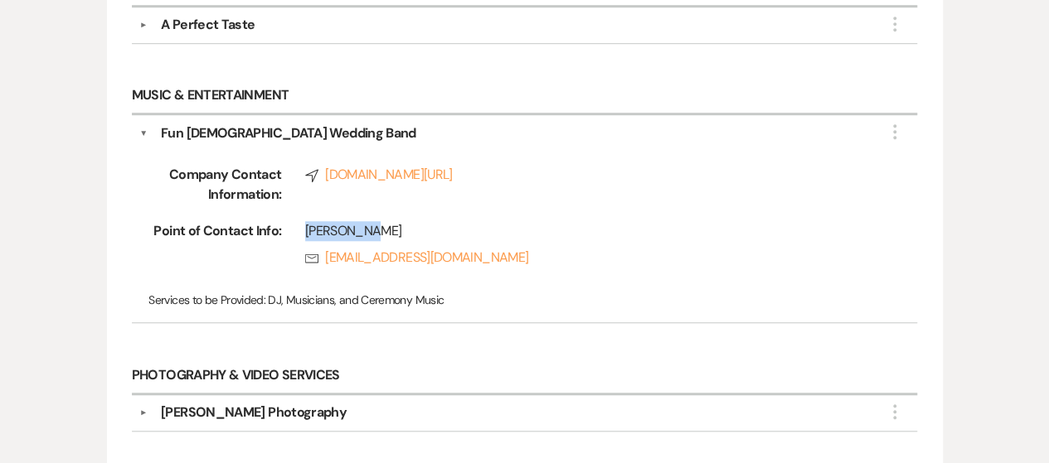
drag, startPoint x: 305, startPoint y: 226, endPoint x: 384, endPoint y: 228, distance: 78.8
click at [384, 228] on div "[PERSON_NAME]" at bounding box center [587, 231] width 565 height 20
copy div "[PERSON_NAME]"
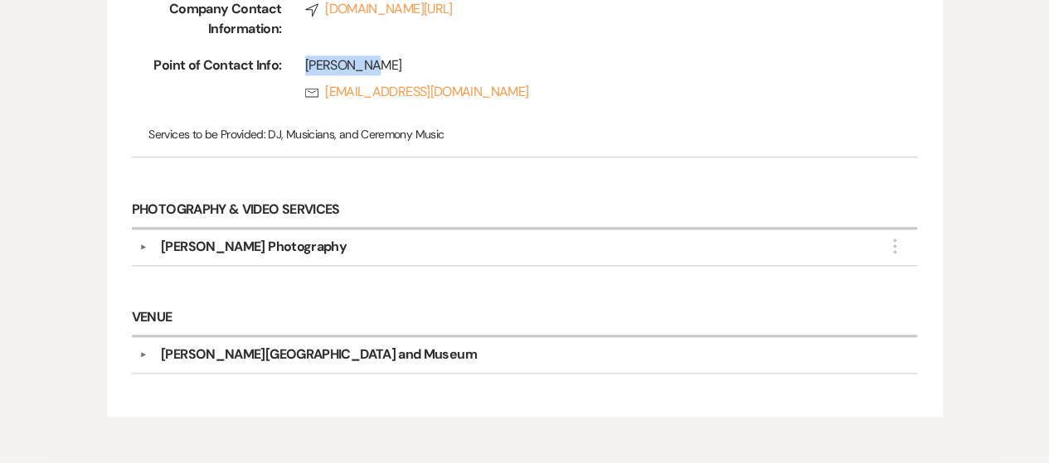
click at [144, 245] on button "▼" at bounding box center [143, 247] width 20 height 8
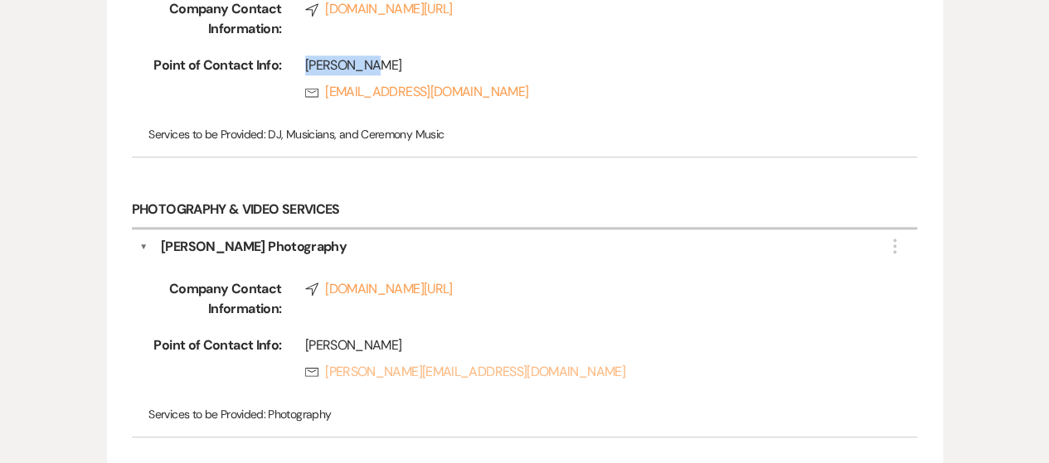
click at [336, 371] on link "Rsvp [PERSON_NAME][EMAIL_ADDRESS][DOMAIN_NAME]" at bounding box center [587, 372] width 565 height 20
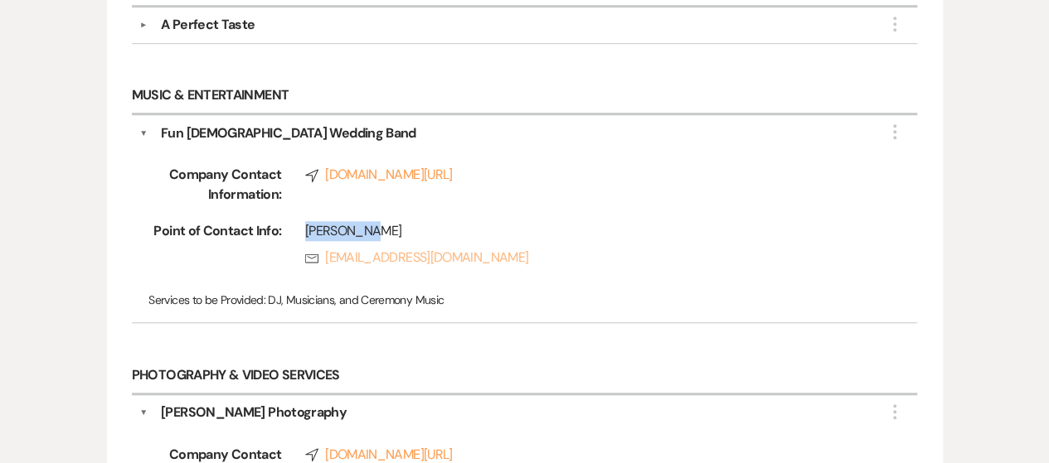
scroll to position [332, 0]
